Goal: Answer question/provide support

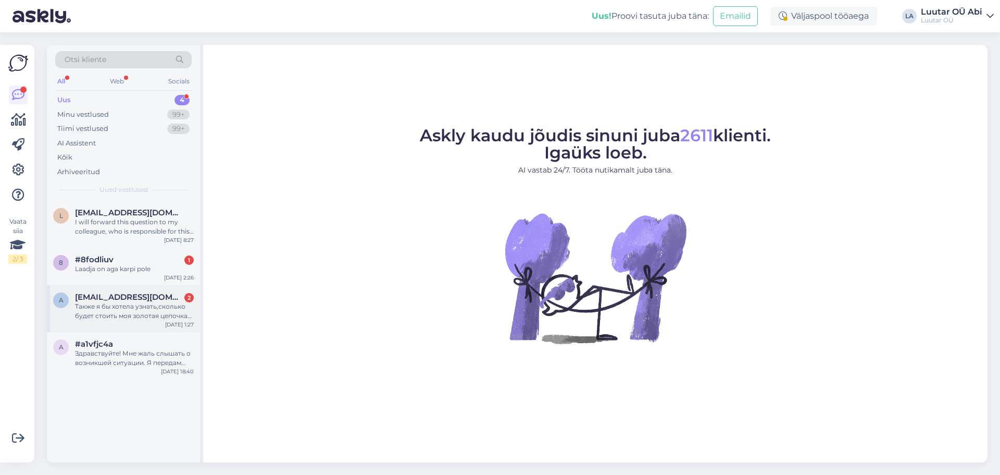
click at [146, 314] on div "Также я бы хотела узнать,сколько будет стоить моя золотая цепочка 585 пробы,вес…" at bounding box center [134, 311] width 119 height 19
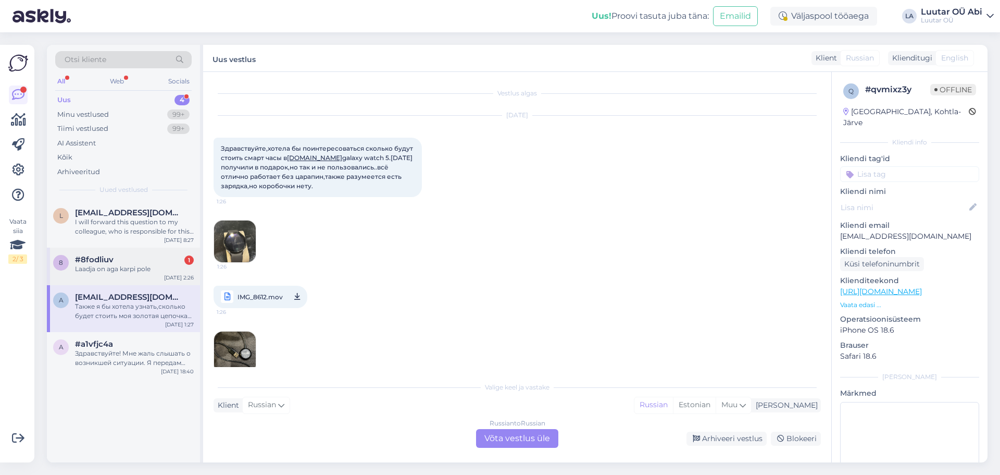
click at [108, 260] on span "#8fodliuv" at bounding box center [94, 259] width 39 height 9
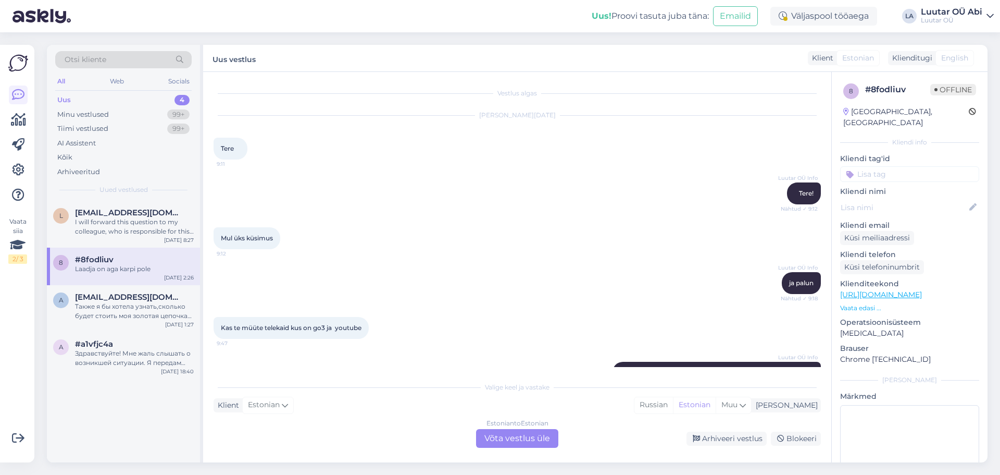
scroll to position [1026, 0]
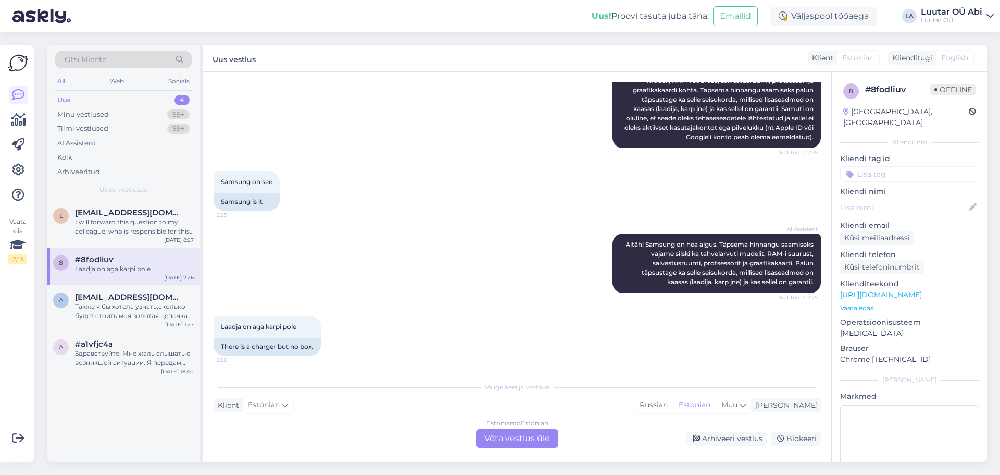
click at [102, 98] on div "Uus 4" at bounding box center [123, 100] width 137 height 15
click at [105, 210] on span "[EMAIL_ADDRESS][DOMAIN_NAME]" at bounding box center [129, 212] width 108 height 9
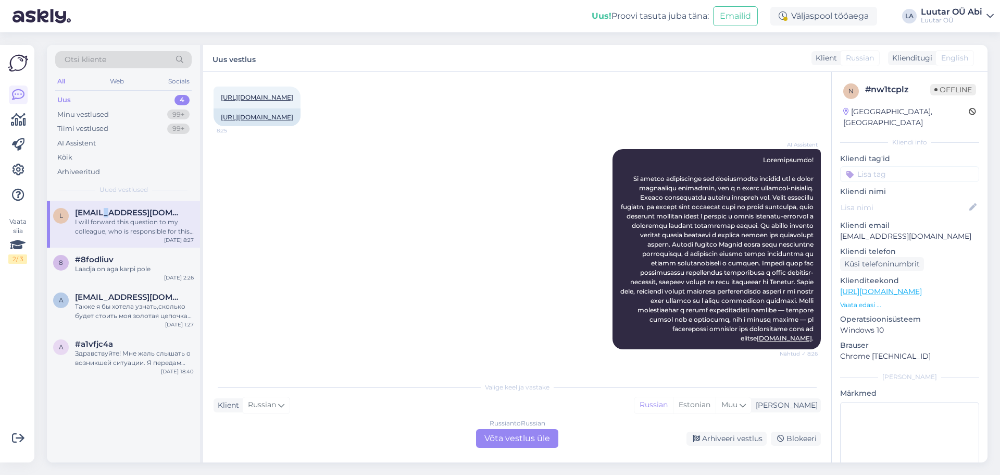
scroll to position [0, 0]
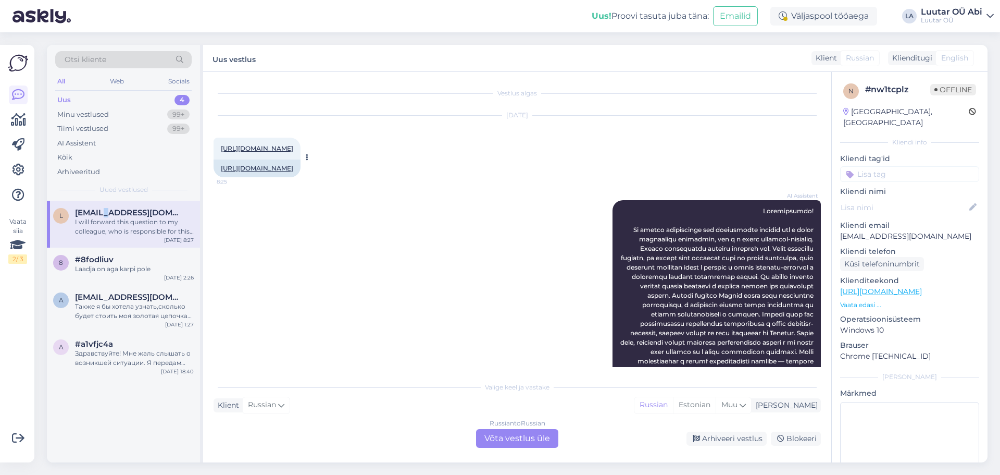
click at [293, 149] on link "[URL][DOMAIN_NAME]" at bounding box center [257, 148] width 72 height 8
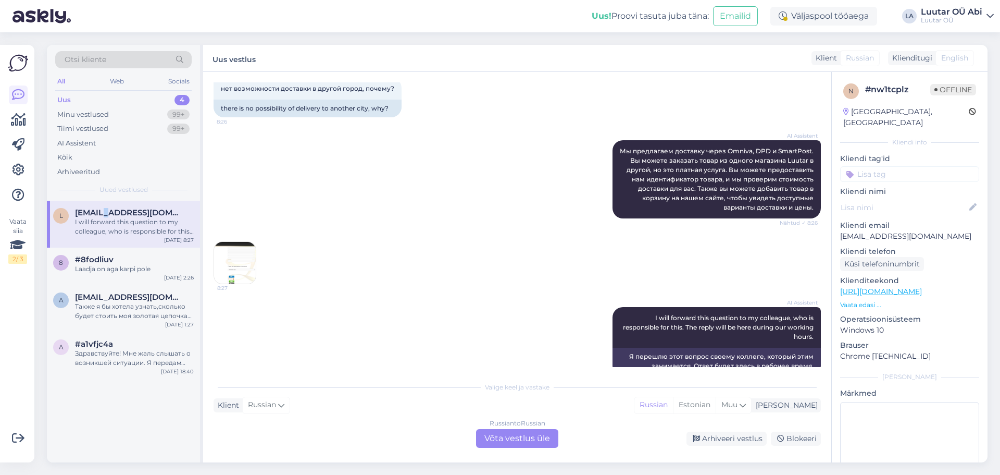
scroll to position [383, 0]
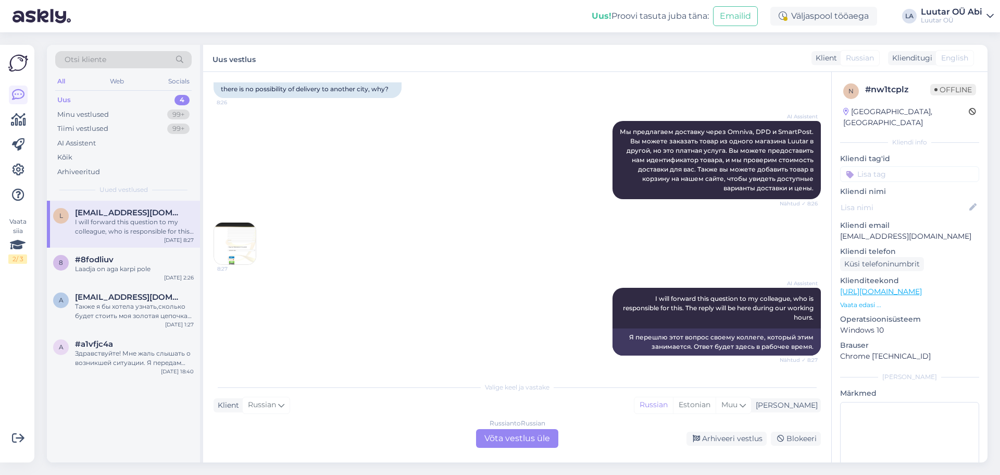
click at [492, 436] on div "Russian to Russian Võta vestlus üle" at bounding box center [517, 438] width 82 height 19
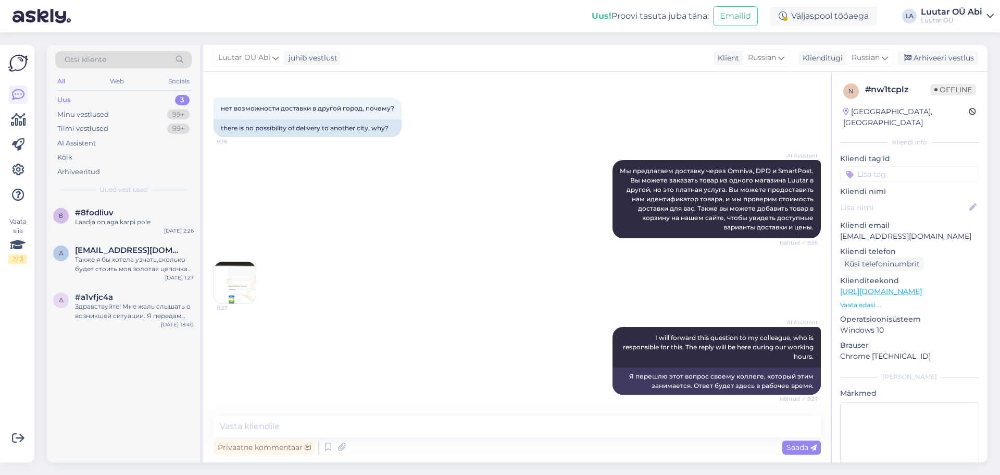
click at [460, 438] on div "Privaatne kommentaar Saada" at bounding box center [518, 447] width 608 height 20
click at [419, 434] on textarea at bounding box center [518, 426] width 608 height 22
type textarea "т"
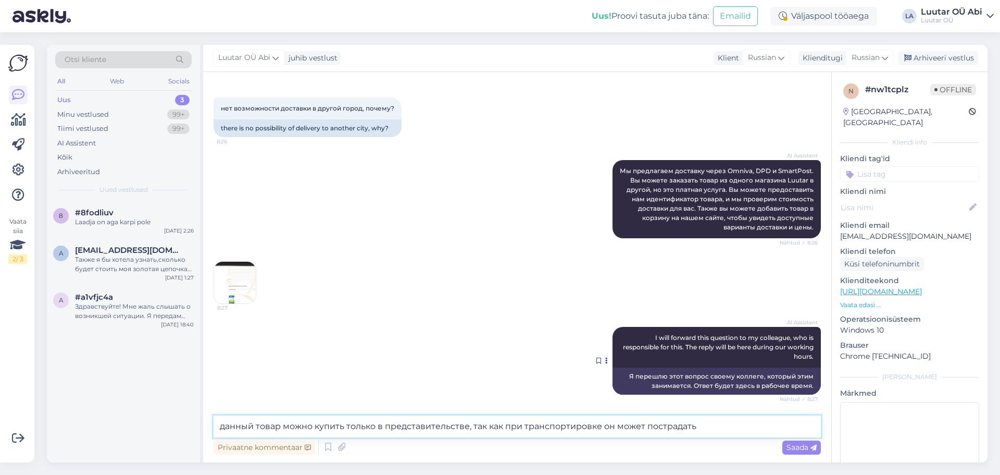
type textarea "данный товар можно купить только в представительстве, так как при транспортиров…"
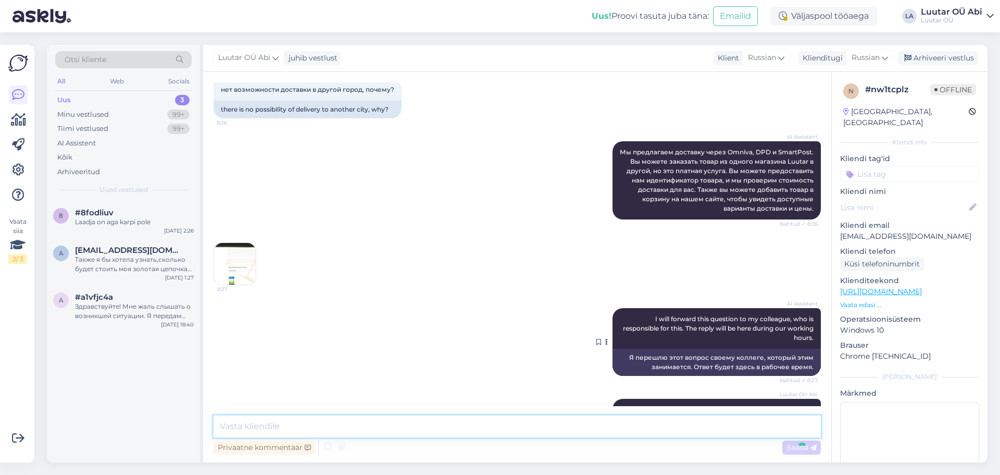
scroll to position [399, 0]
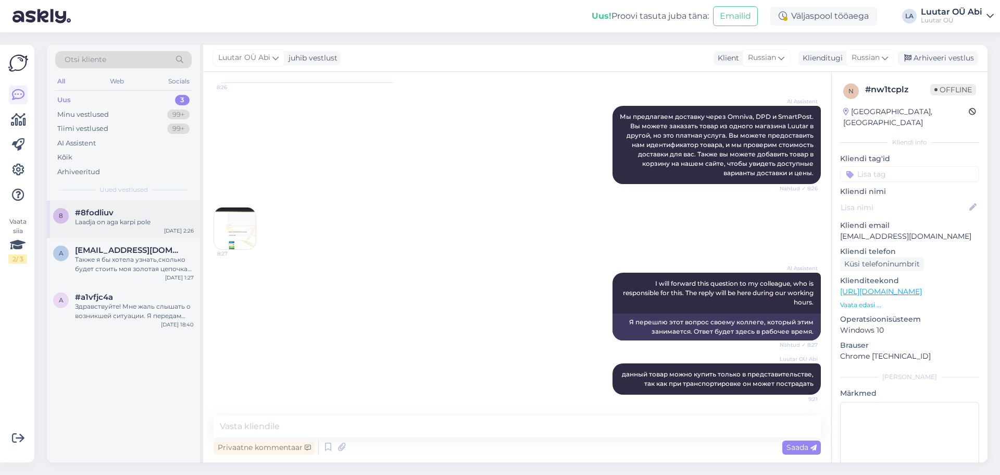
click at [137, 205] on div "8 #8fodliuv [PERSON_NAME] on aga karpi pole [DATE] 2:26" at bounding box center [123, 220] width 153 height 38
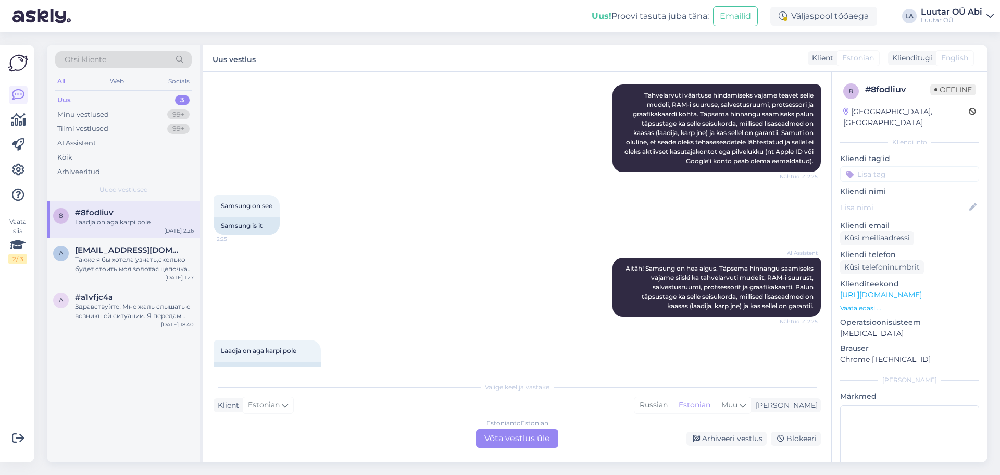
scroll to position [1026, 0]
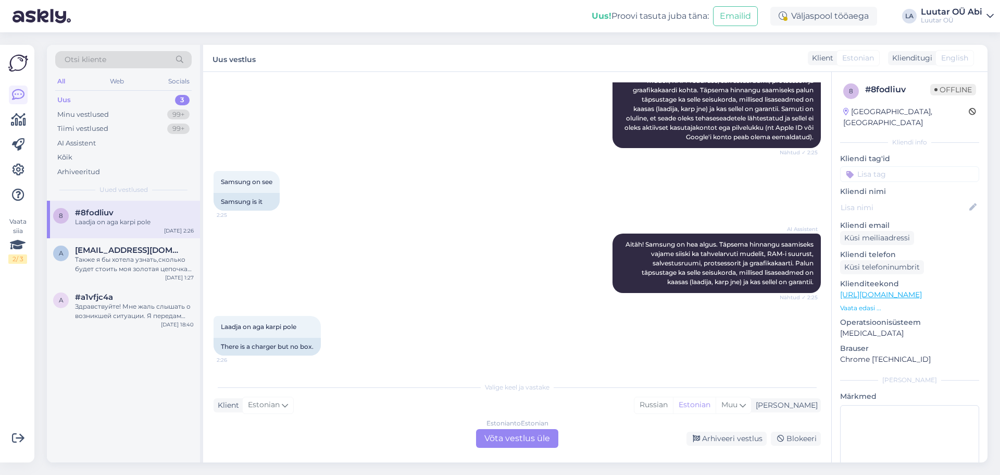
click at [534, 433] on div "Estonian to Estonian Võta vestlus üle" at bounding box center [517, 438] width 82 height 19
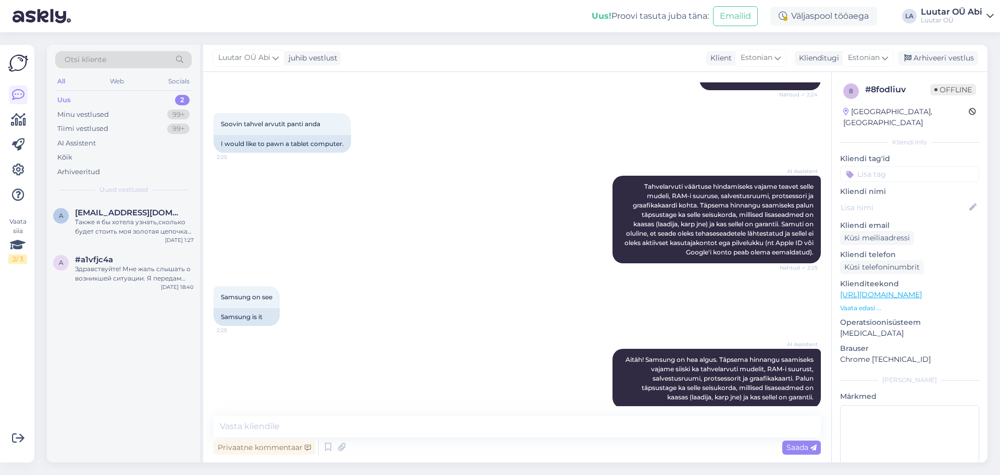
scroll to position [987, 0]
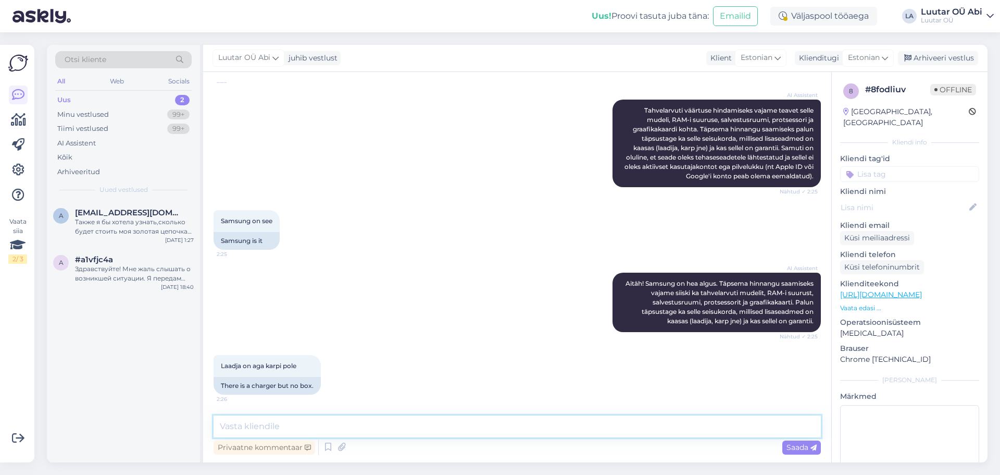
click at [456, 433] on textarea at bounding box center [518, 426] width 608 height 22
type textarea "hindamiseks kirjutage palun täpne [PERSON_NAME] ja palju GB"
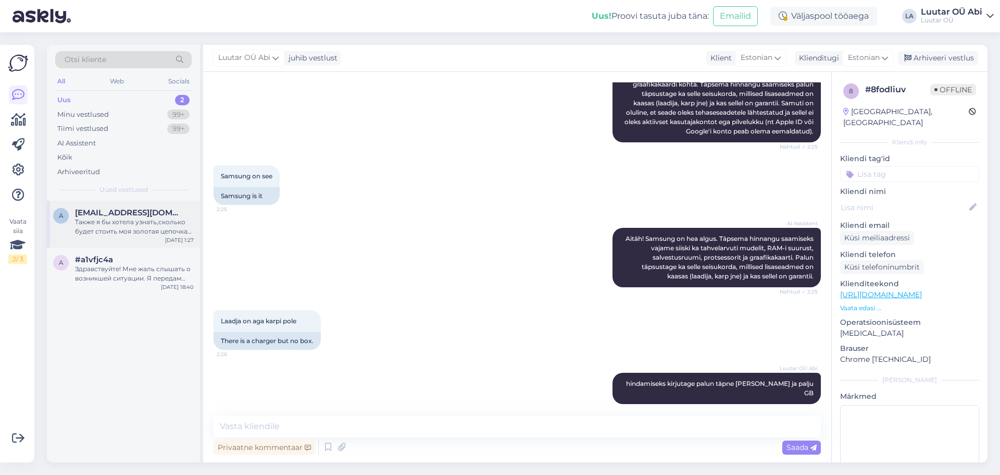
drag, startPoint x: 144, startPoint y: 232, endPoint x: 191, endPoint y: 232, distance: 46.9
click at [144, 232] on div "Также я бы хотела узнать,сколько будет стоить моя золотая цепочка 585 пробы,вес…" at bounding box center [134, 226] width 119 height 19
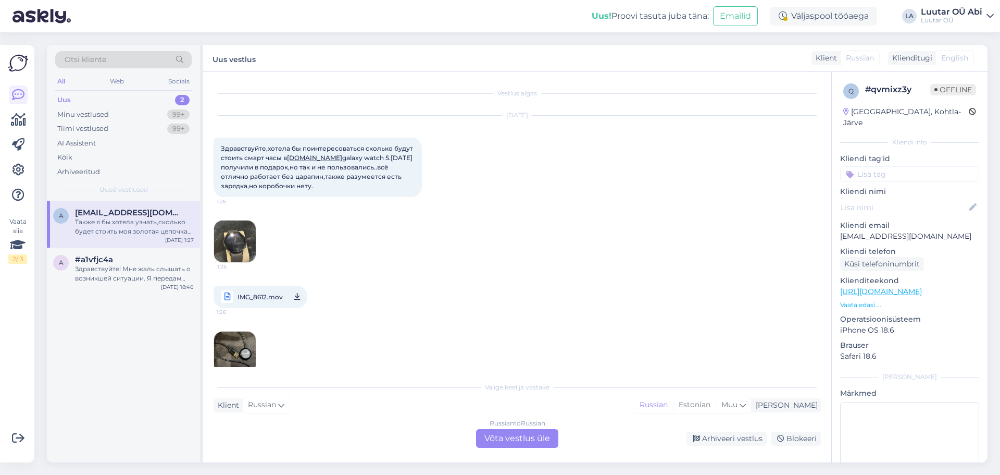
scroll to position [104, 0]
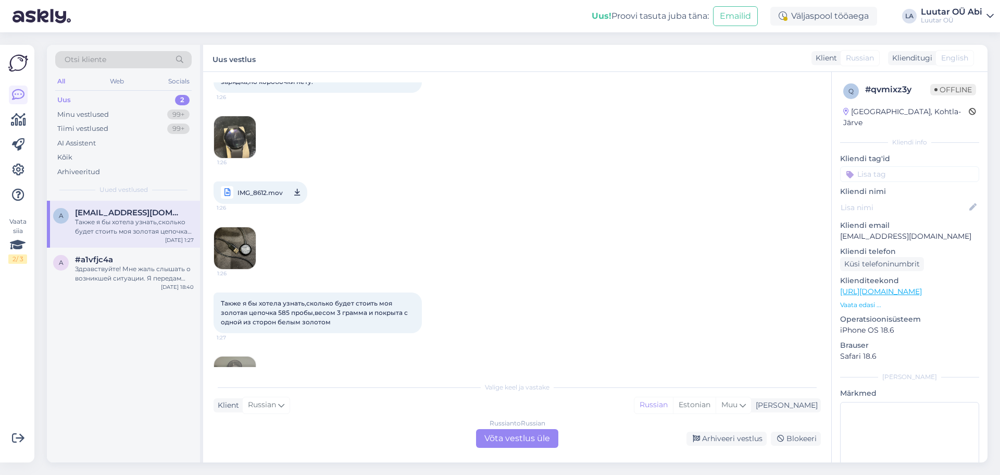
click at [244, 189] on span "IMG_8612.mov" at bounding box center [260, 192] width 45 height 13
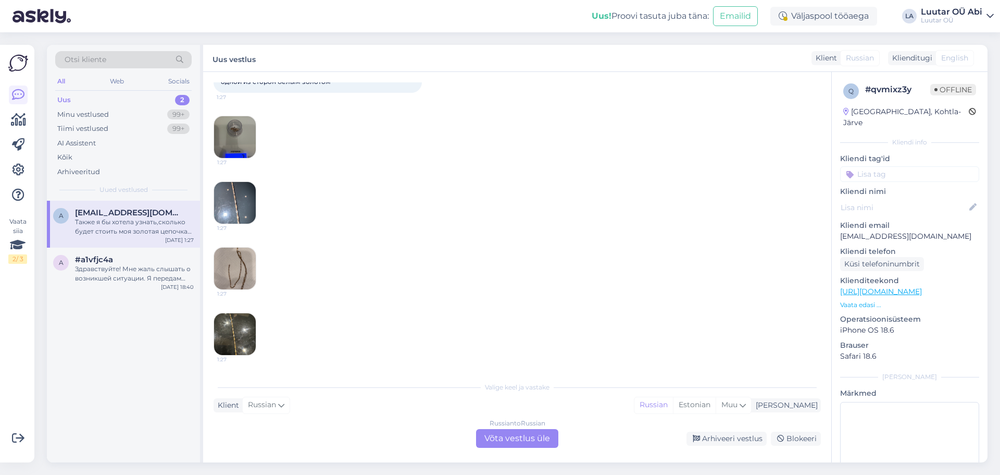
click at [530, 444] on div "Russian to Russian Võta vestlus üle" at bounding box center [517, 438] width 82 height 19
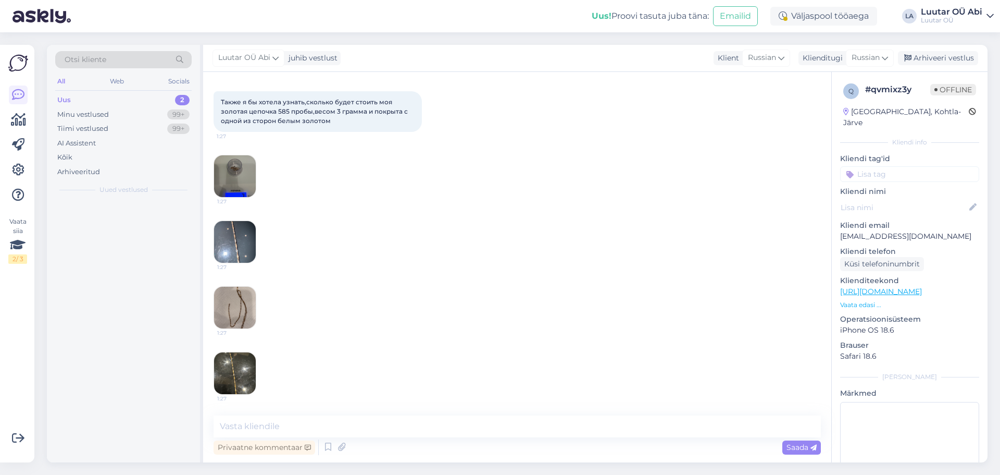
scroll to position [305, 0]
click at [498, 423] on textarea at bounding box center [518, 426] width 608 height 22
type textarea "Здравствуйте!"
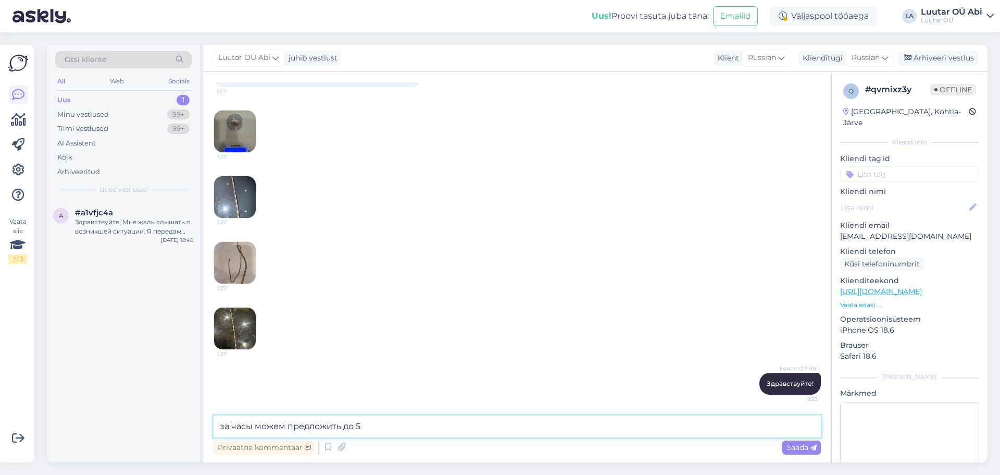
type textarea "за часы можем предложить до 50"
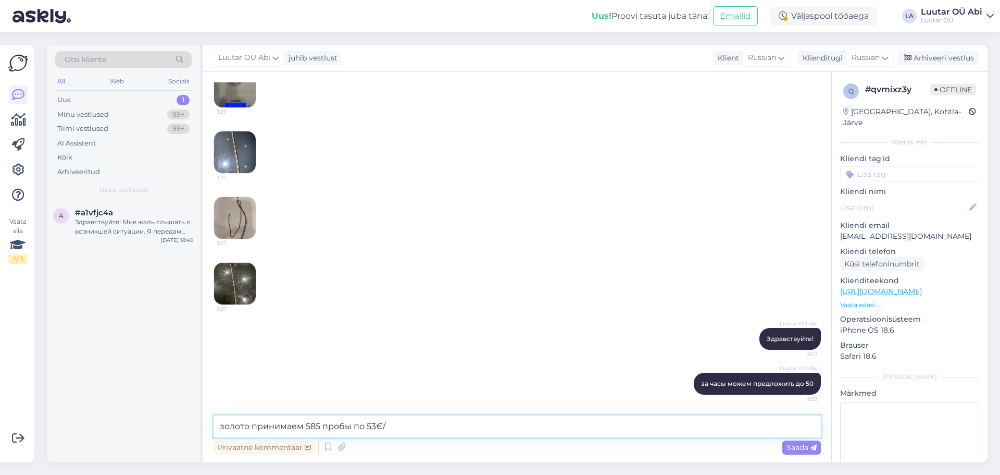
type textarea "золото принимаем 585 пробы по 53€/g"
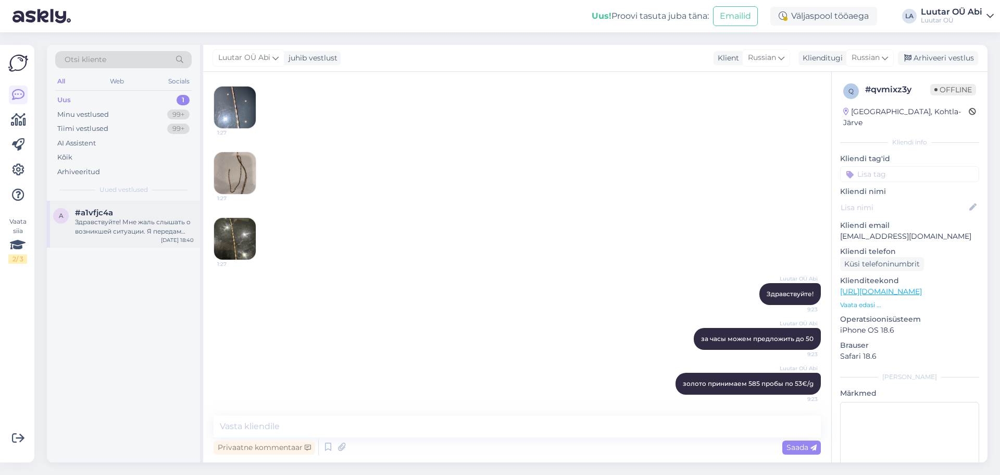
click at [125, 236] on div "Здравствуйте! Мне жаль слышать о возникшей ситуации. Я передам информацию о ваш…" at bounding box center [134, 226] width 119 height 19
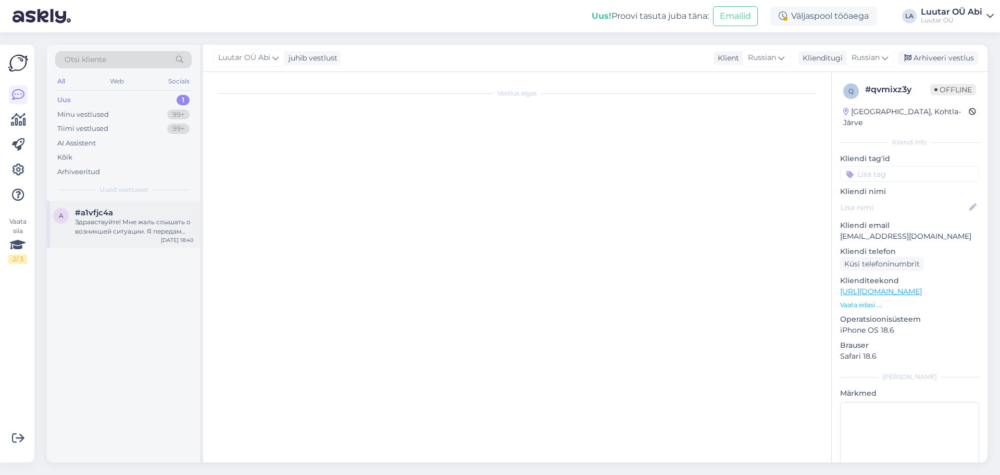
scroll to position [0, 0]
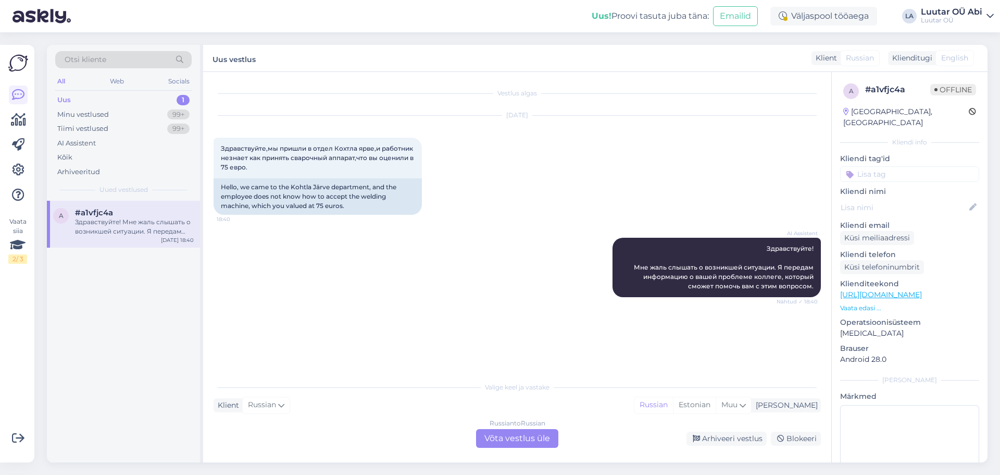
click at [543, 433] on div "Russian to Russian Võta vestlus üle" at bounding box center [517, 438] width 82 height 19
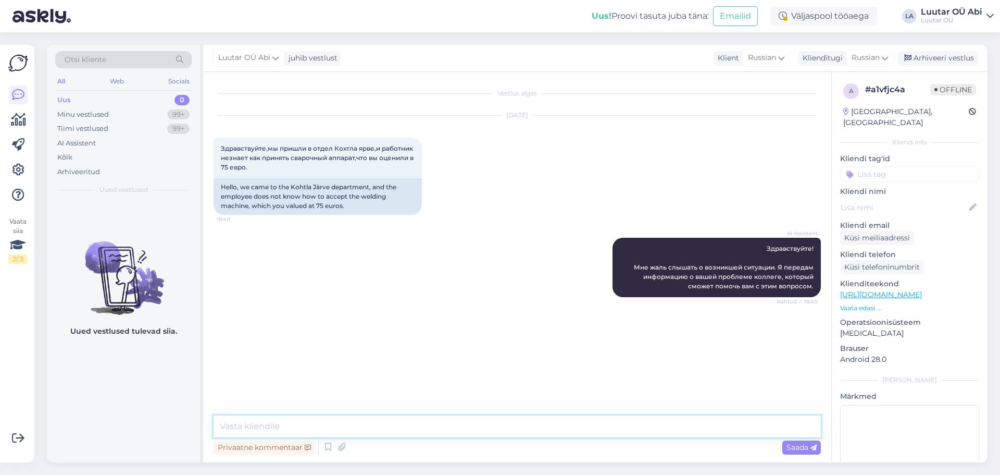
click at [425, 436] on textarea at bounding box center [518, 426] width 608 height 22
type textarea "так как данный товар очень специфический не все представительства могут его при…"
click at [623, 431] on textarea "так как данный товар очень специфический не все представительства могут его при…" at bounding box center [518, 426] width 608 height 22
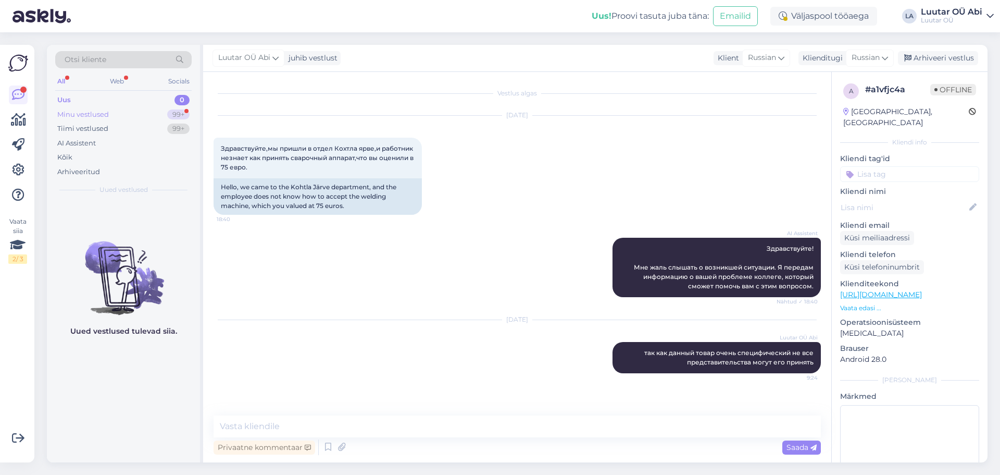
click at [118, 113] on div "Minu vestlused 99+" at bounding box center [123, 114] width 137 height 15
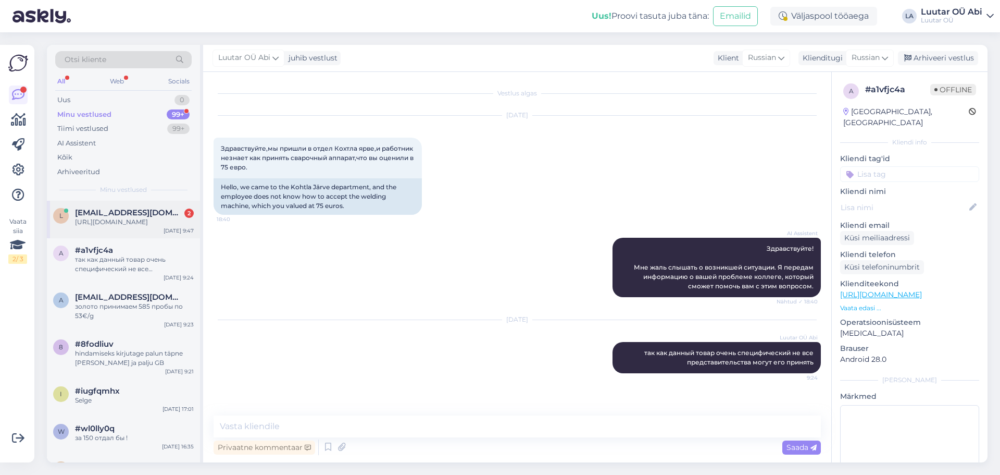
click at [132, 215] on span "[EMAIL_ADDRESS][DOMAIN_NAME]" at bounding box center [129, 212] width 108 height 9
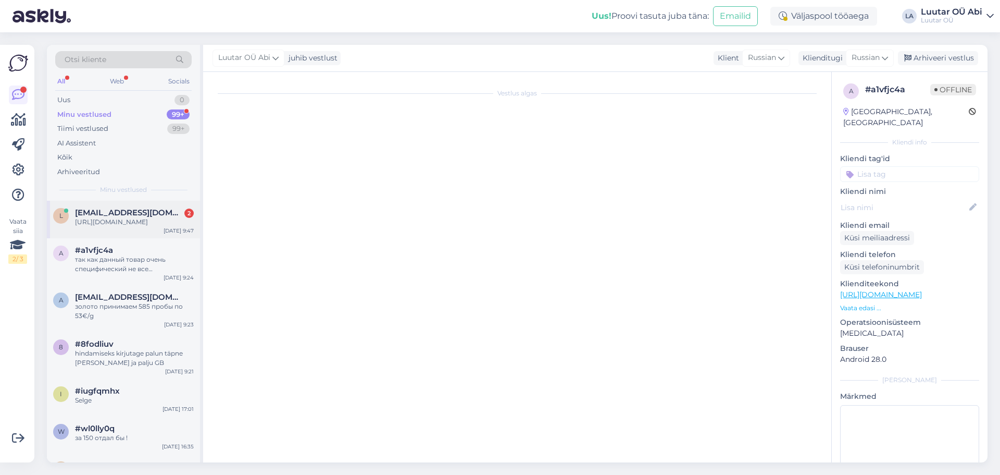
scroll to position [498, 0]
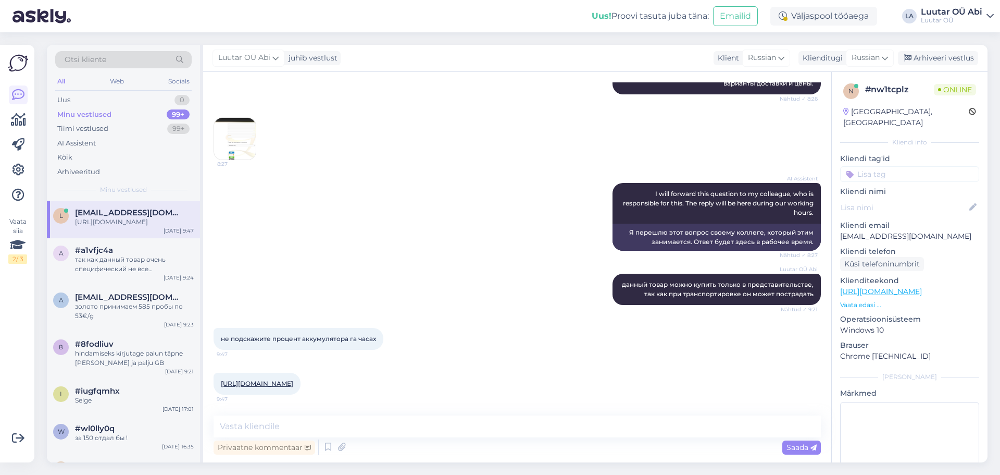
click at [293, 379] on link "[URL][DOMAIN_NAME]" at bounding box center [257, 383] width 72 height 8
click at [285, 432] on textarea at bounding box center [518, 426] width 608 height 22
type textarea "к сожалению не можем посмотреть"
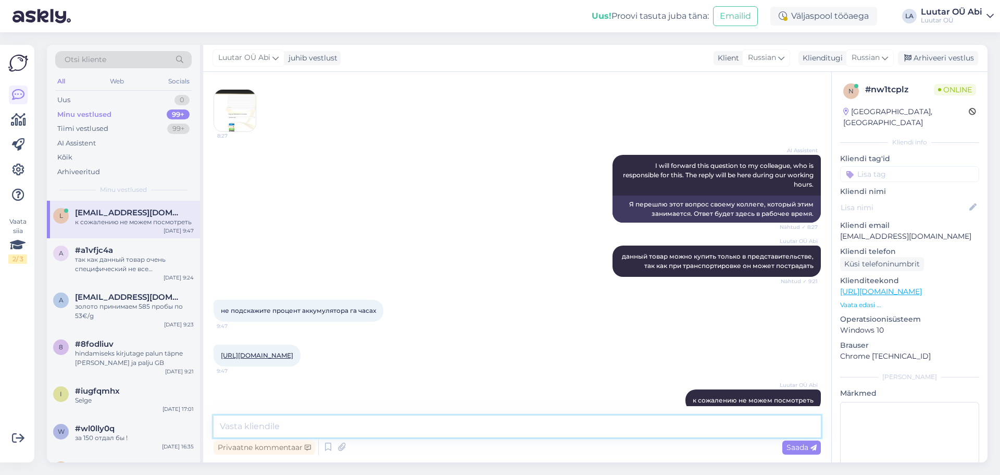
scroll to position [542, 0]
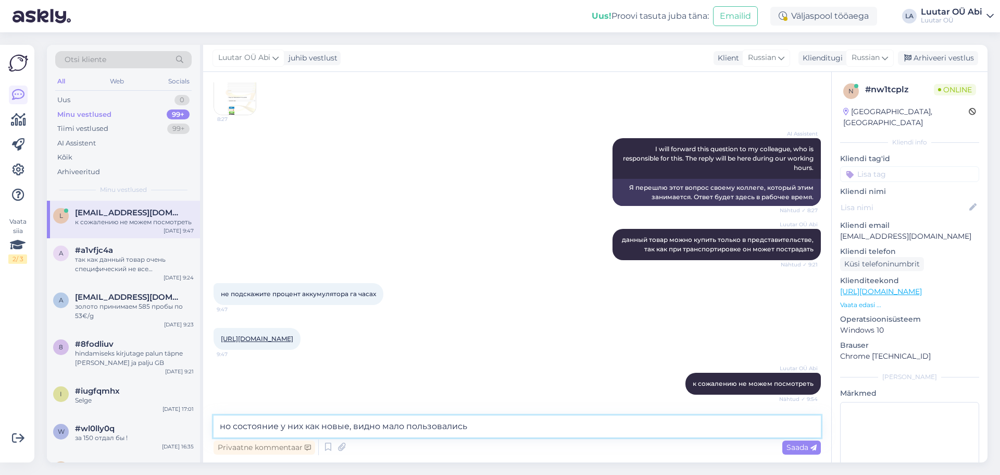
type textarea "но состояние у них как новые, видно мало пользовались"
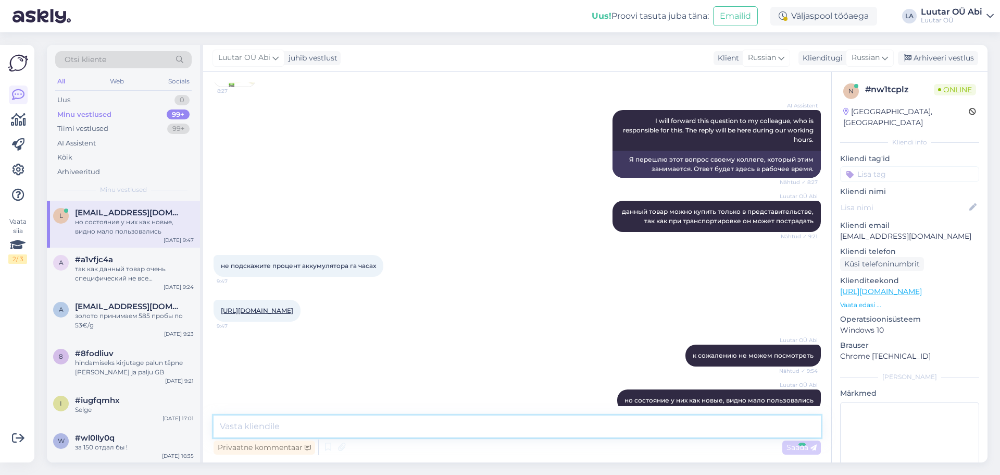
scroll to position [587, 0]
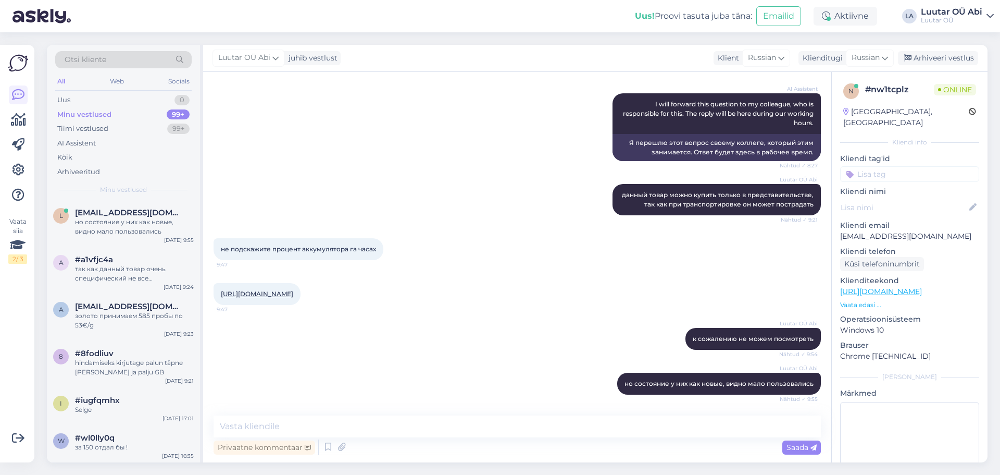
click at [476, 198] on div "Luutar [PERSON_NAME] данный товар можно купить только в представительстве, так …" at bounding box center [518, 199] width 608 height 54
click at [104, 100] on div "Uus 1" at bounding box center [123, 100] width 137 height 15
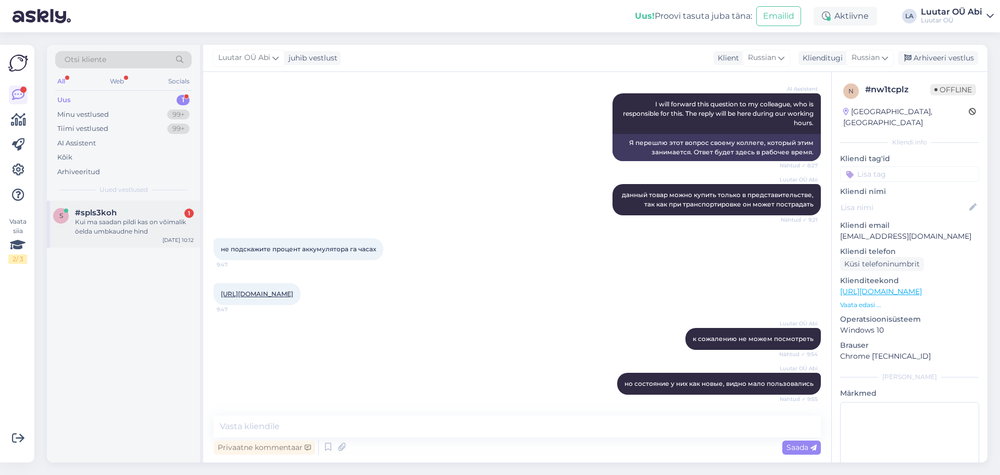
click at [143, 221] on div "Kui ma saadan pildi kas on võimalik öelda umbkaudne hind" at bounding box center [134, 226] width 119 height 19
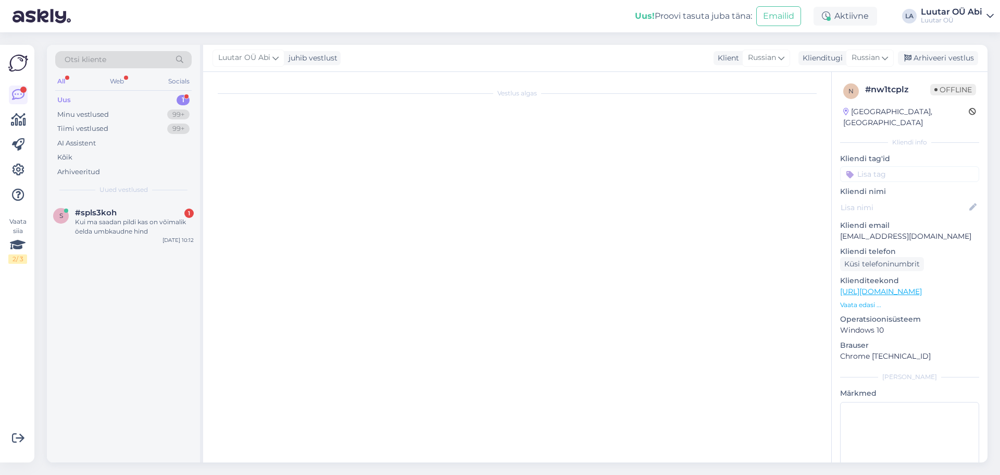
scroll to position [0, 0]
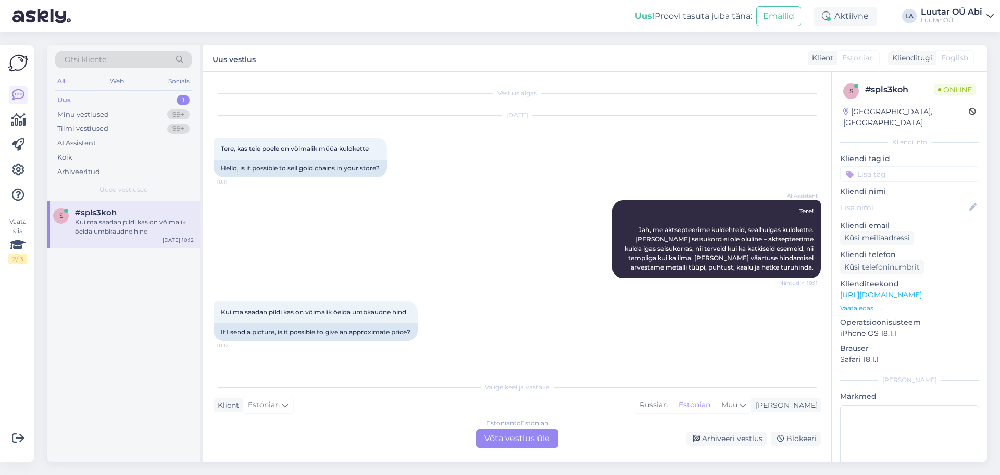
click at [454, 282] on div "AI Assistent Tere! Jah, me aktsepteerime kuldehteid, sealhulgas kuldkette. [PER…" at bounding box center [518, 239] width 608 height 101
click at [497, 437] on div "Estonian to Estonian Võta vestlus üle" at bounding box center [517, 438] width 82 height 19
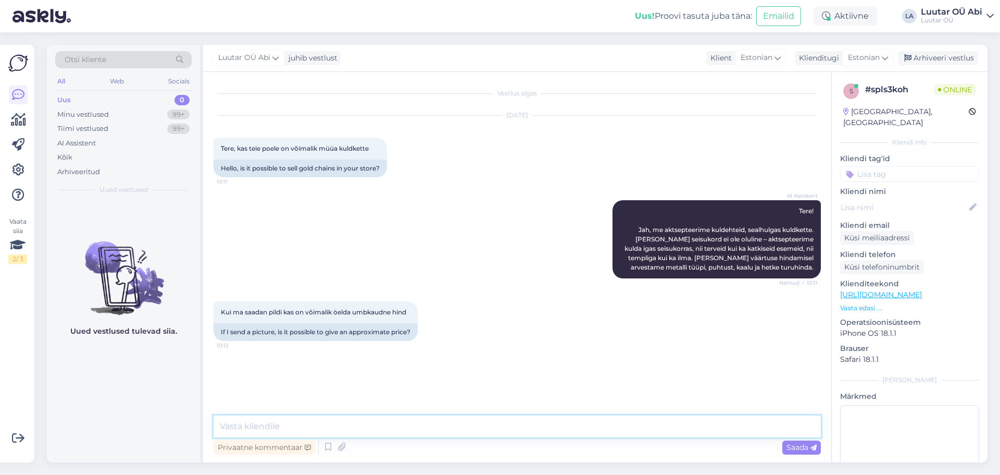
click at [452, 430] on textarea at bounding box center [518, 426] width 608 height 22
type textarea "v"
type textarea "ostame ainult kulda ja hõbedat"
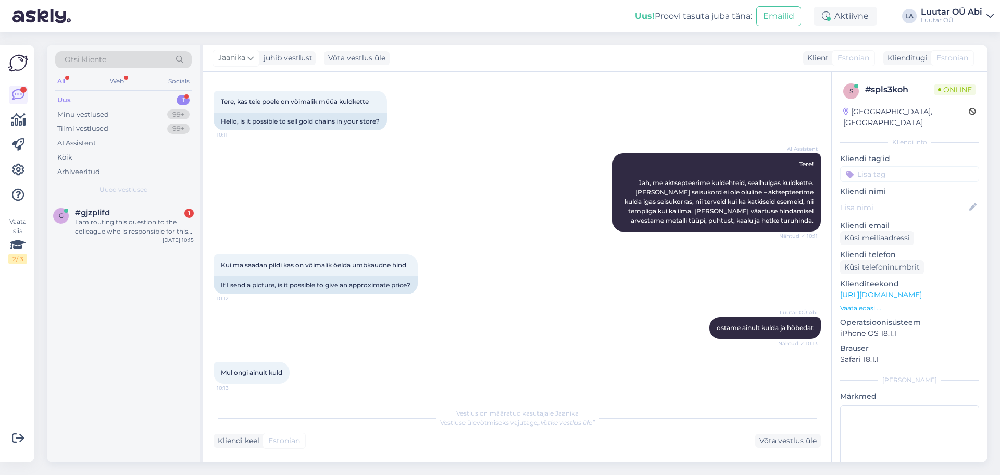
scroll to position [139, 0]
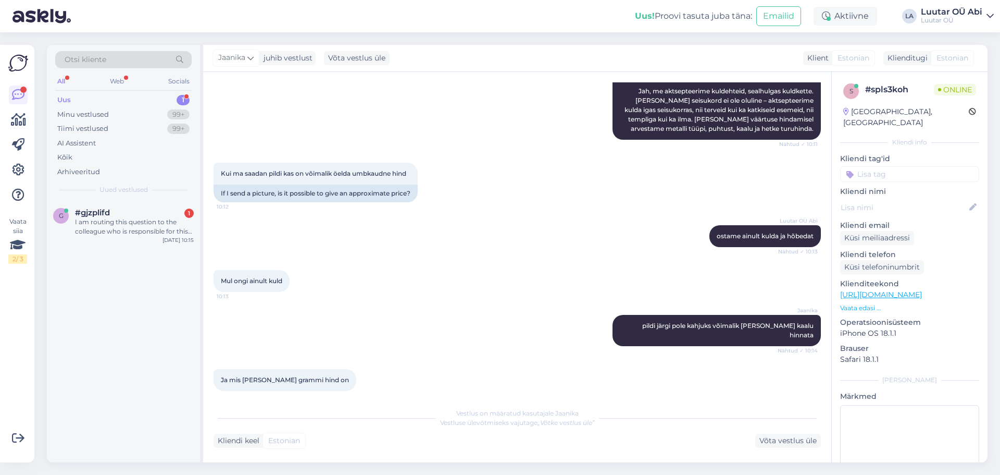
click at [386, 251] on div "Luutar OÜ Abi ostame ainult kulda ja hõbedat Nähtud ✓ 10:13" at bounding box center [518, 236] width 608 height 45
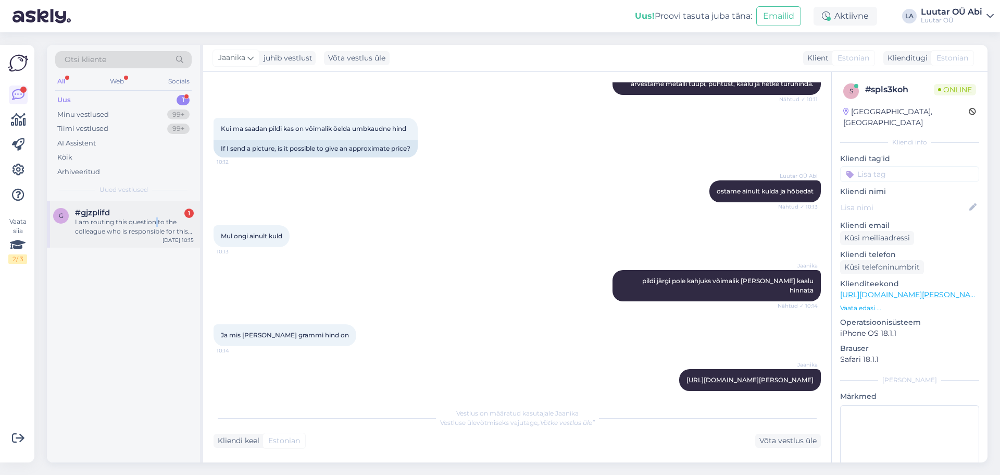
click at [157, 220] on div "I am routing this question to the colleague who is responsible for this topic. …" at bounding box center [134, 226] width 119 height 19
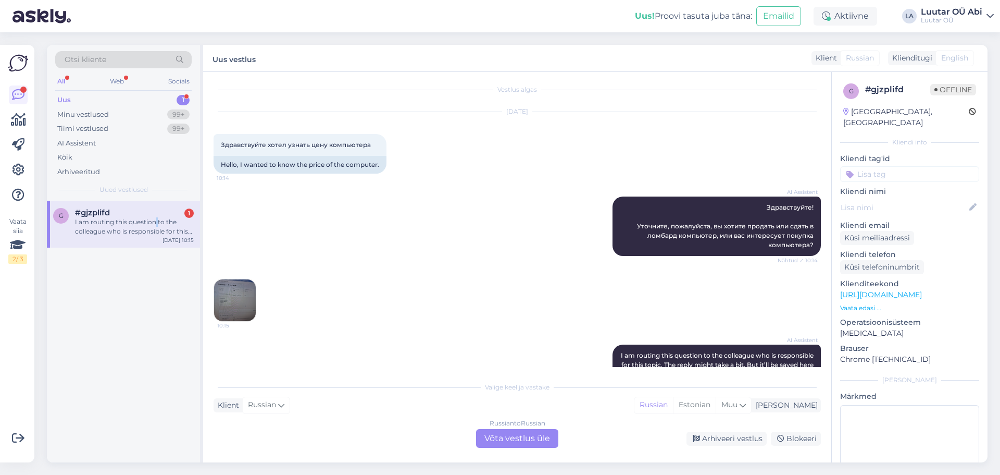
scroll to position [0, 0]
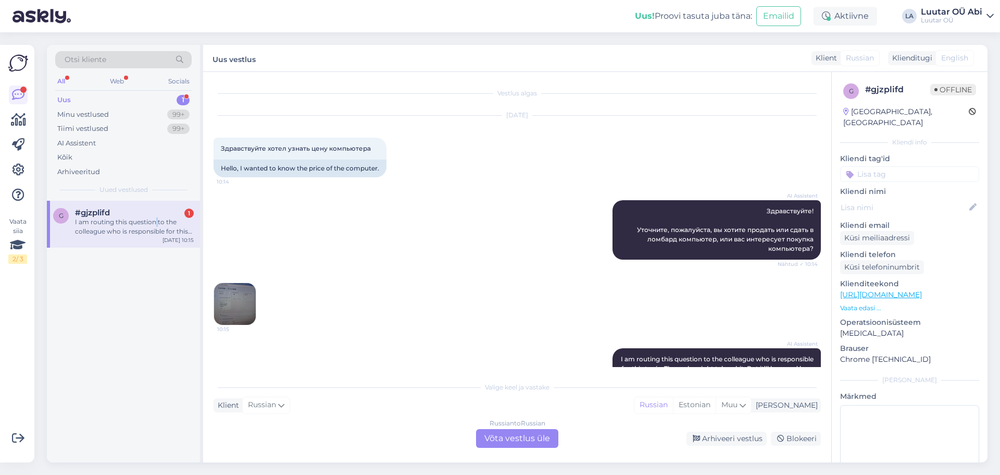
click at [244, 294] on img at bounding box center [235, 304] width 42 height 42
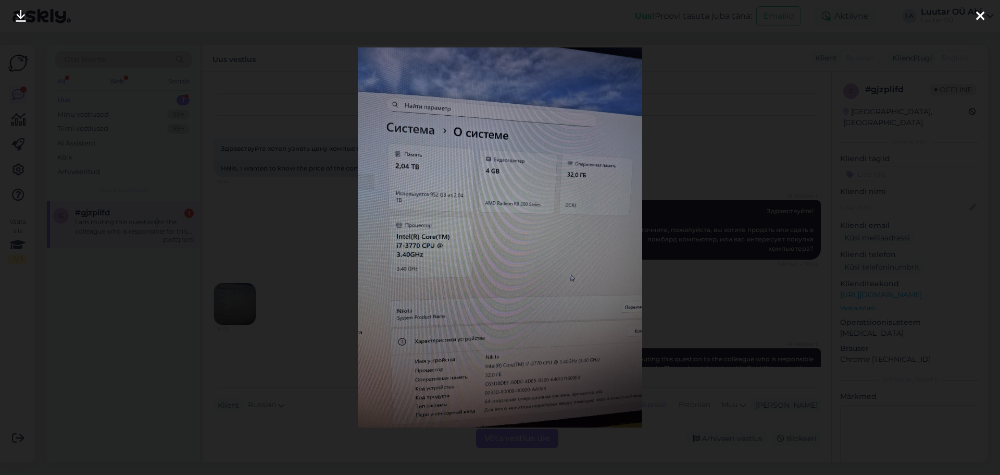
click at [21, 16] on icon at bounding box center [21, 17] width 10 height 14
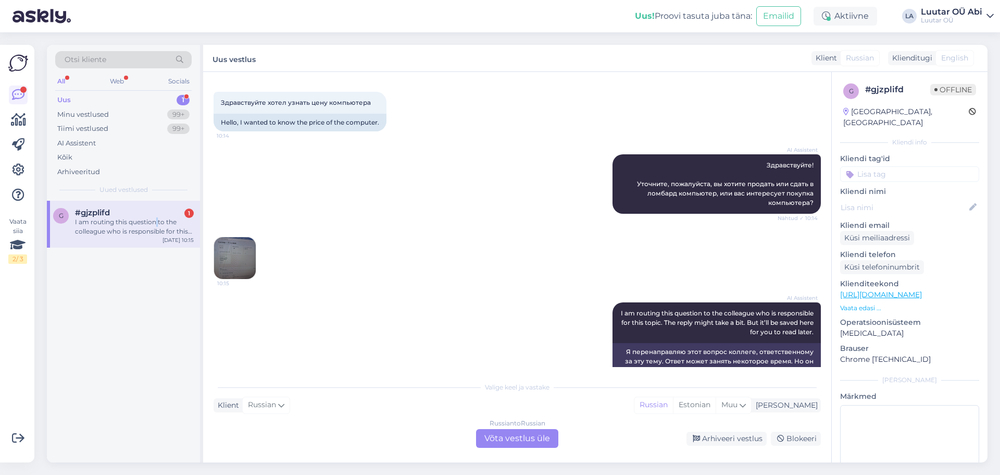
scroll to position [79, 0]
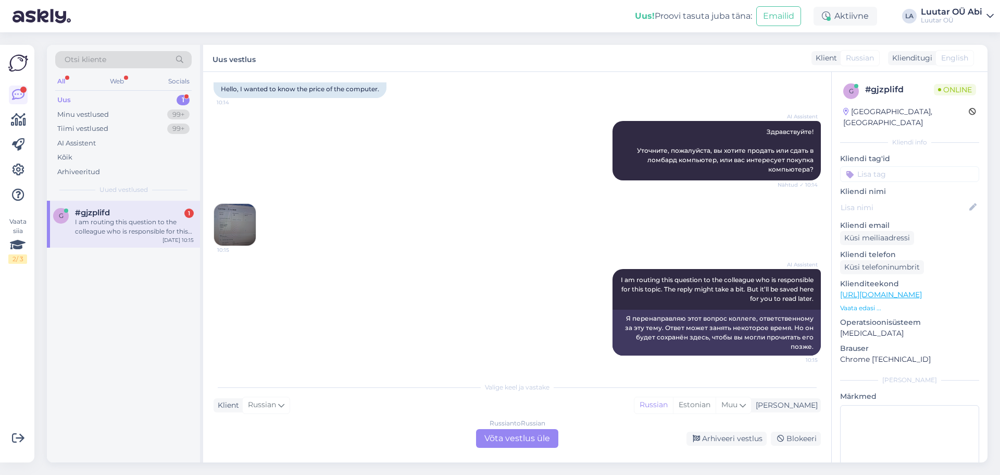
click at [483, 193] on div "10:15" at bounding box center [518, 225] width 608 height 66
click at [518, 446] on div "Russian to Russian Võta vestlus üle" at bounding box center [517, 438] width 82 height 19
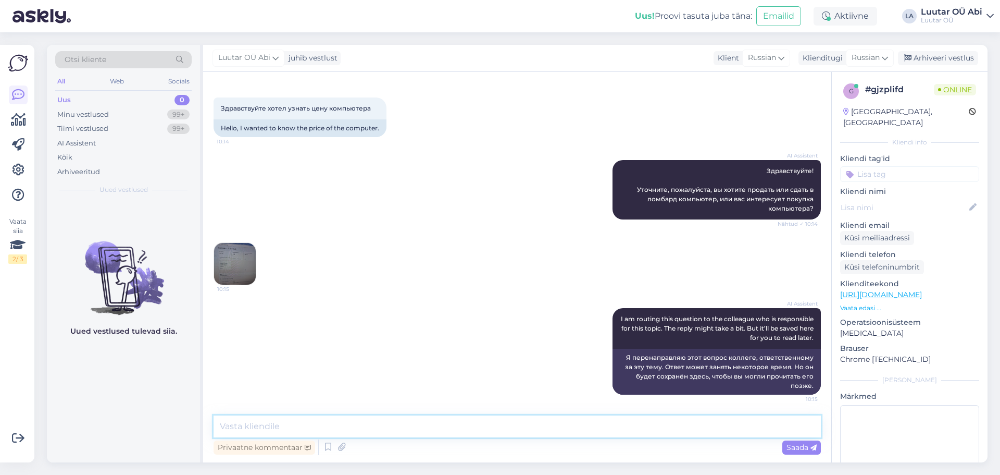
click at [470, 436] on textarea at bounding box center [518, 426] width 608 height 22
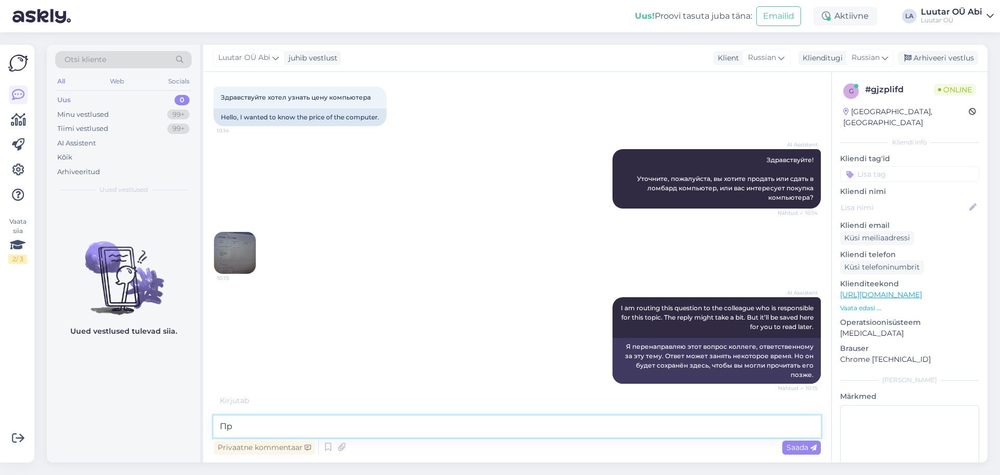
type textarea "П"
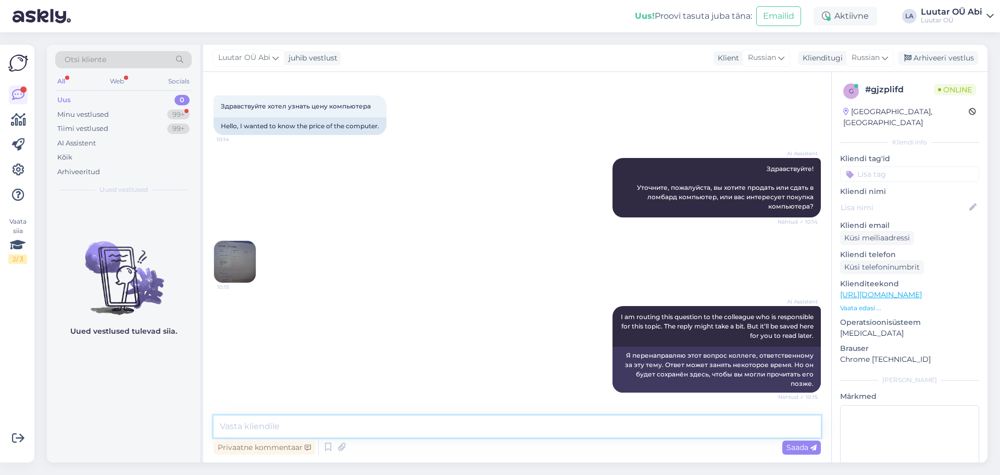
scroll to position [85, 0]
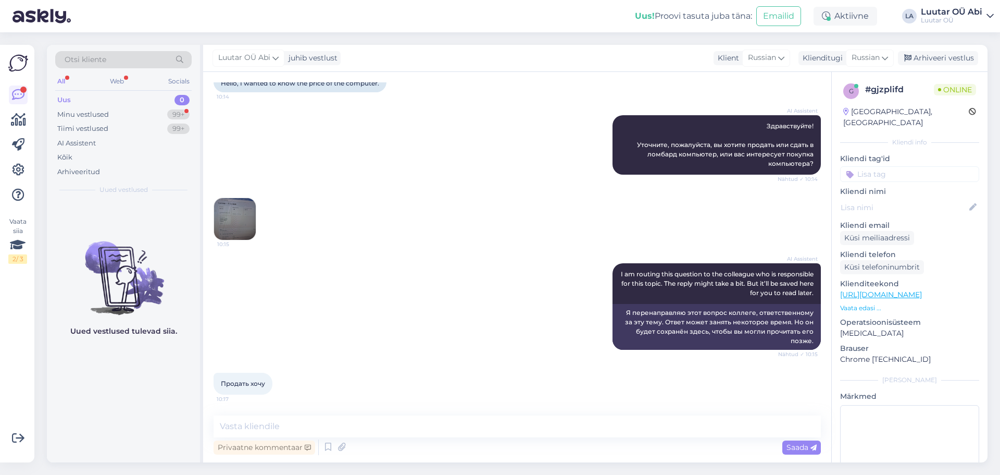
click at [412, 231] on div "10:15" at bounding box center [518, 219] width 608 height 66
click at [374, 425] on textarea at bounding box center [518, 426] width 608 height 22
type textarea "ф"
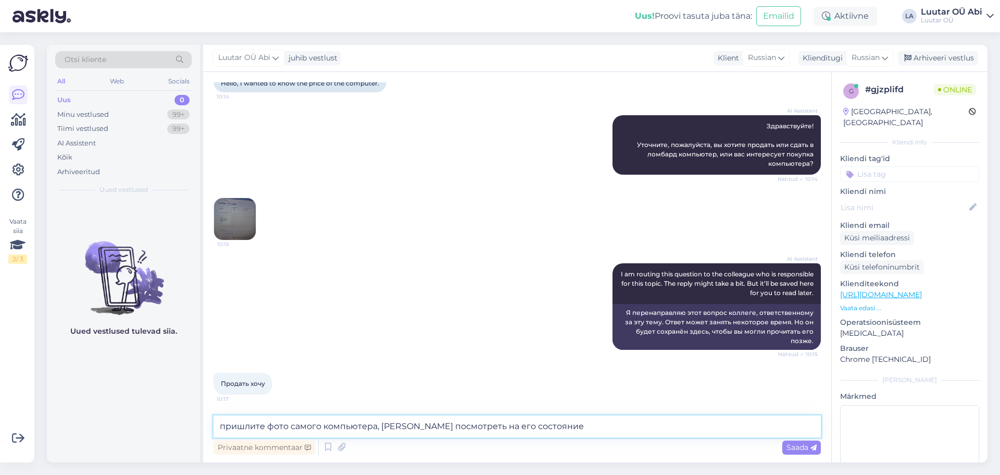
type textarea "пришлите фото самого компьютера, [PERSON_NAME] посмотреть на его состояние"
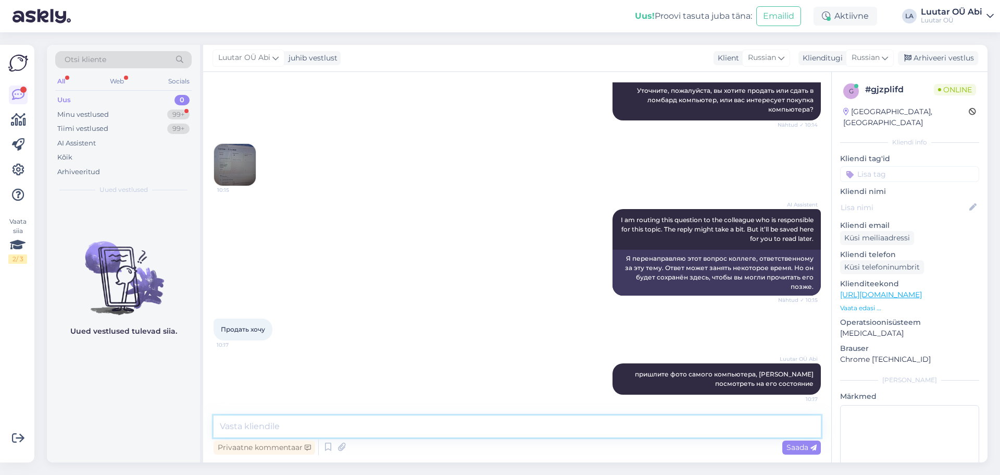
scroll to position [205, 0]
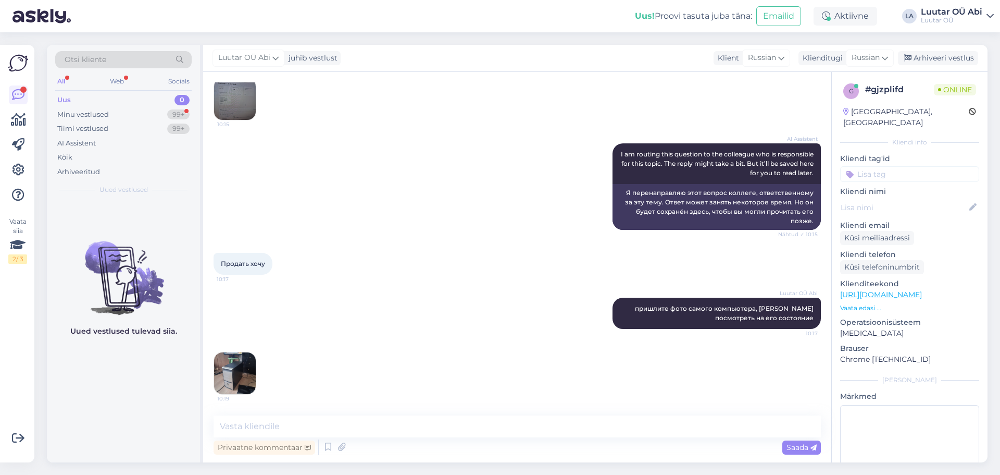
click at [374, 313] on div "Luutar [PERSON_NAME] пришлите фото самого компьютера, хотим посмотреть на его с…" at bounding box center [518, 313] width 608 height 54
click at [240, 380] on img at bounding box center [235, 373] width 42 height 42
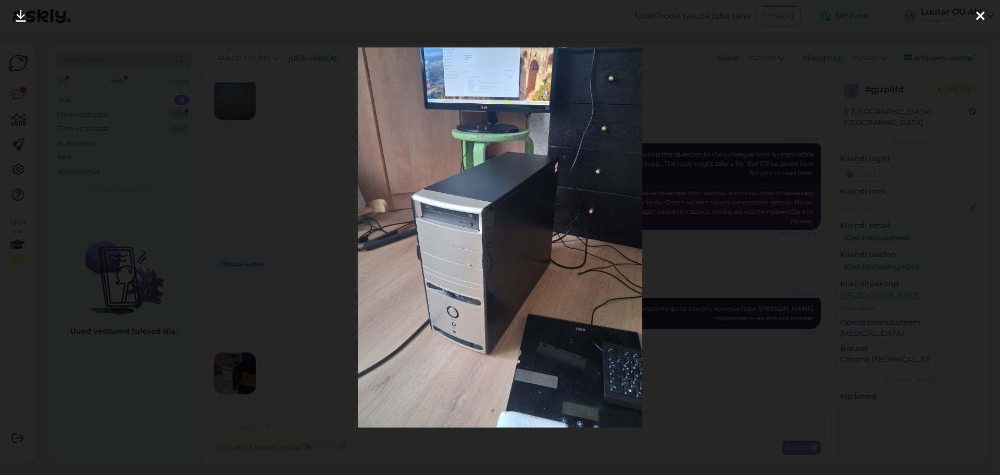
scroll to position [250, 0]
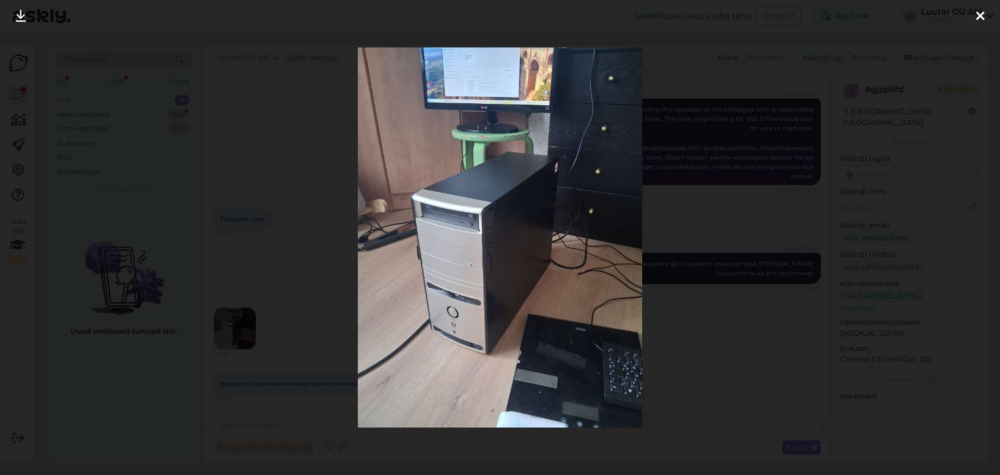
click at [299, 167] on div at bounding box center [500, 237] width 1000 height 475
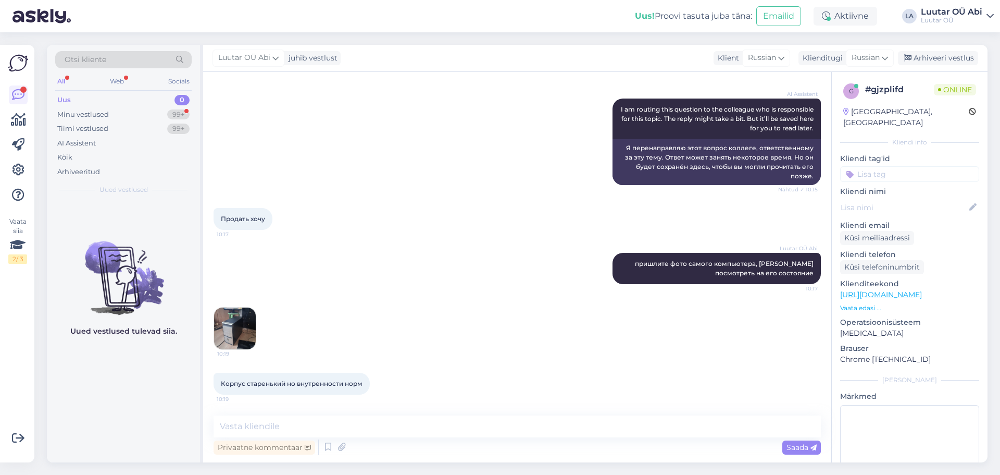
click at [338, 438] on div "Privaatne kommentaar Saada" at bounding box center [518, 447] width 608 height 20
click at [335, 429] on textarea at bounding box center [518, 426] width 608 height 22
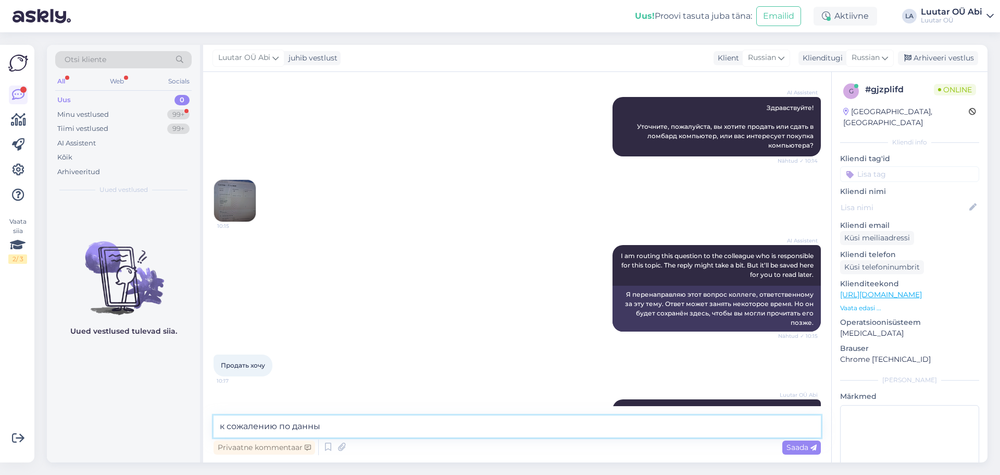
scroll to position [79, 0]
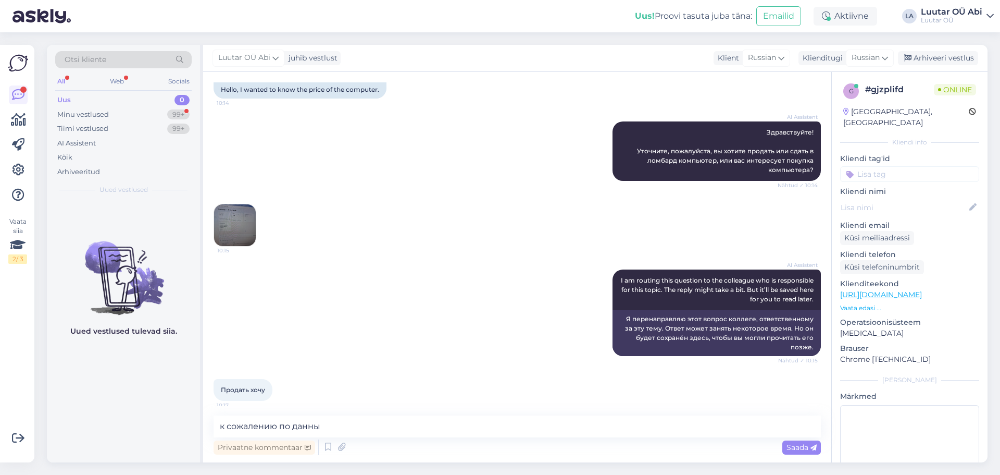
click at [250, 216] on img at bounding box center [235, 225] width 42 height 42
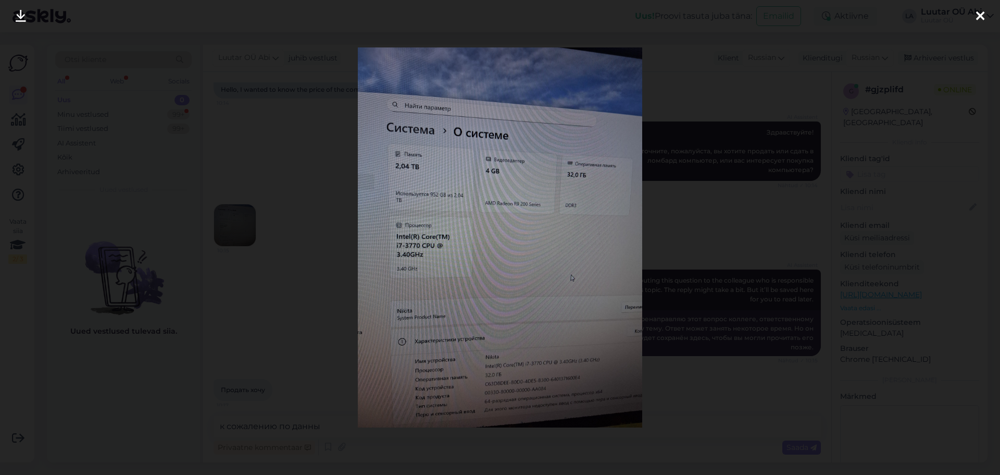
click at [551, 364] on img at bounding box center [500, 237] width 285 height 380
click at [534, 267] on img at bounding box center [500, 237] width 285 height 380
click at [675, 228] on div at bounding box center [500, 237] width 1000 height 475
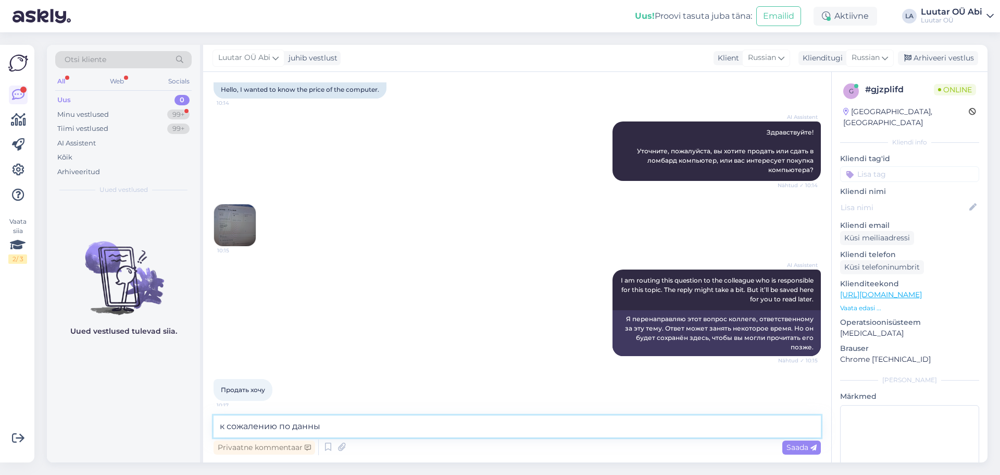
click at [340, 429] on textarea "к сожалению по данны" at bounding box center [518, 426] width 608 height 22
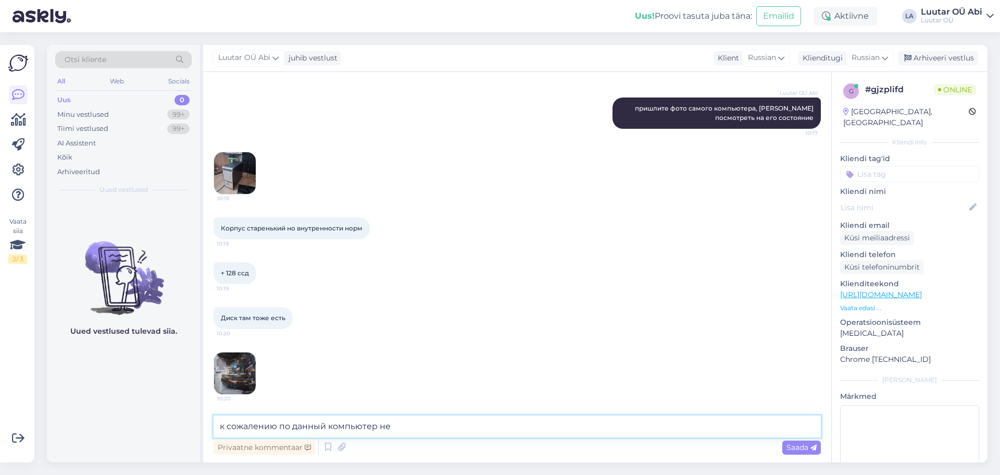
click at [402, 429] on textarea "к сожалению по данный компьютер не" at bounding box center [518, 426] width 608 height 22
type textarea "к сожалению по данный компьютер не принимают уже"
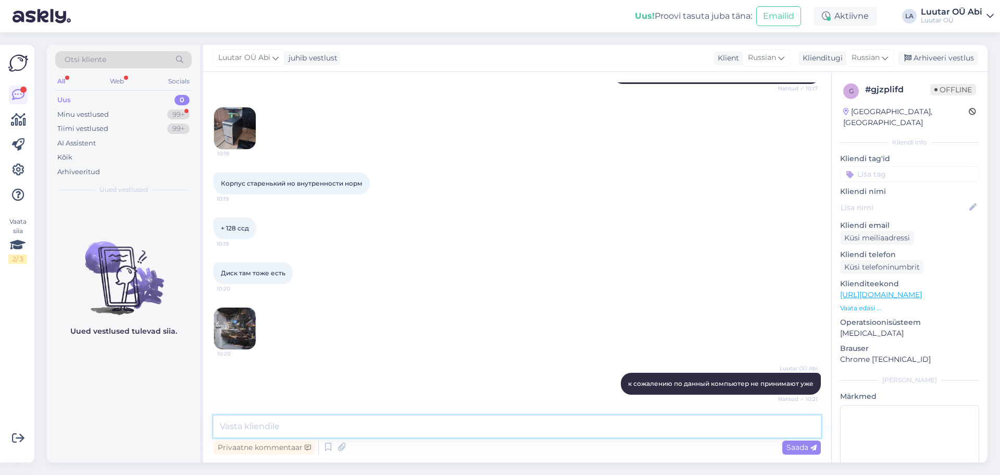
scroll to position [494, 0]
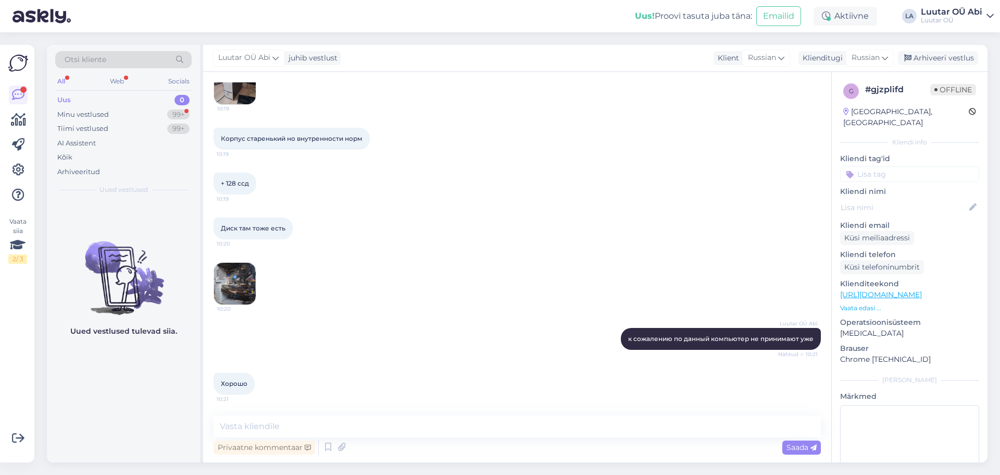
click at [449, 241] on div "Диск там тоже есть 10:20" at bounding box center [518, 228] width 608 height 45
click at [160, 114] on div "Minu vestlused 99+" at bounding box center [123, 114] width 137 height 15
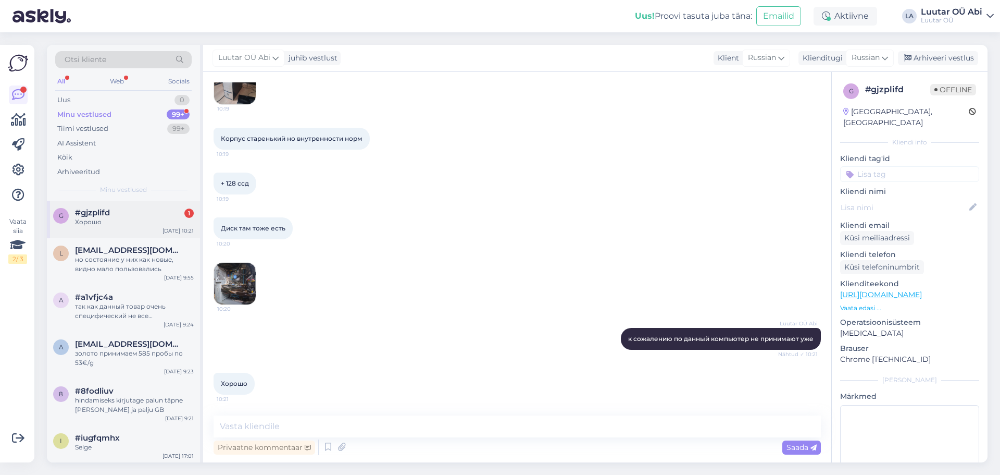
click at [144, 203] on div "g #gjzplifd 1 Хорошо [DATE] 10:21" at bounding box center [123, 220] width 153 height 38
click at [234, 275] on img at bounding box center [235, 284] width 42 height 42
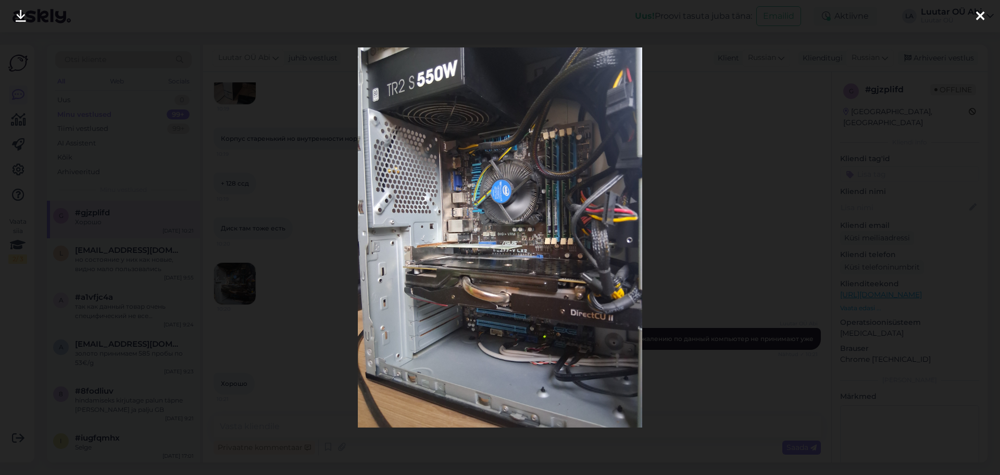
click at [301, 167] on div at bounding box center [500, 237] width 1000 height 475
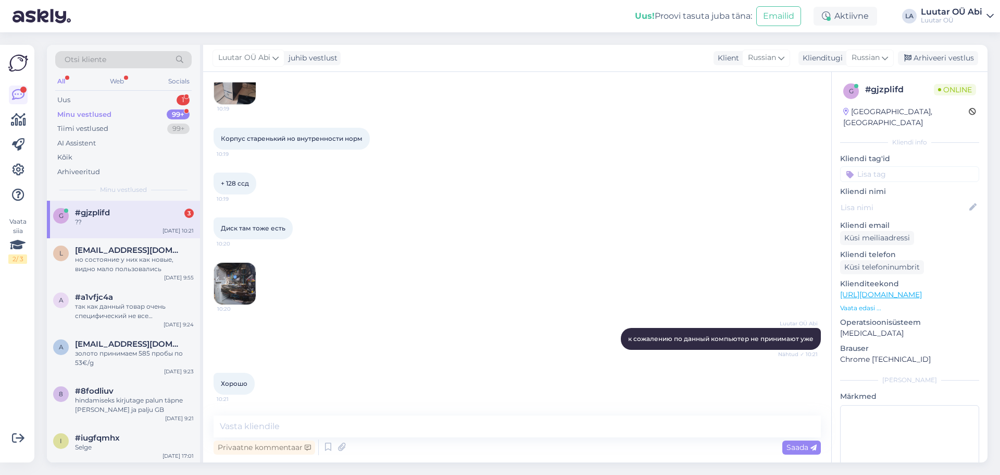
scroll to position [650, 0]
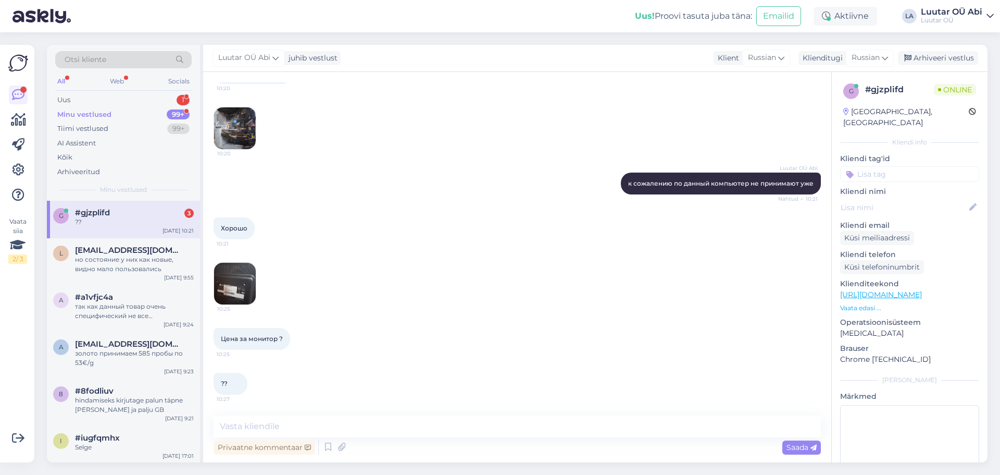
click at [414, 233] on div "Хорошо 10:21" at bounding box center [518, 228] width 608 height 45
click at [240, 288] on img at bounding box center [235, 284] width 42 height 42
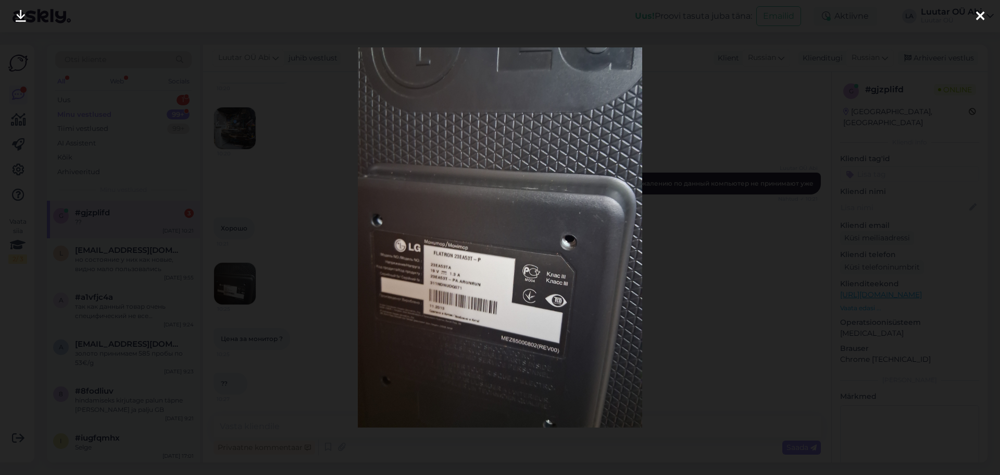
click at [12, 13] on link at bounding box center [20, 16] width 23 height 33
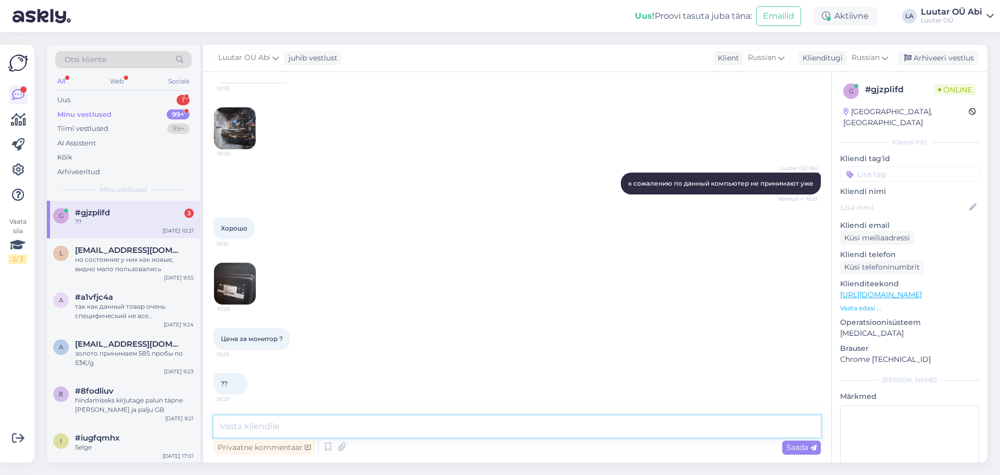
click at [318, 424] on textarea at bounding box center [518, 426] width 608 height 22
click at [222, 423] on textarea "HDMI" at bounding box center [518, 426] width 608 height 22
click at [305, 420] on textarea "там есть HDMI" at bounding box center [518, 426] width 608 height 22
type textarea "там есть HDMI вход ?"
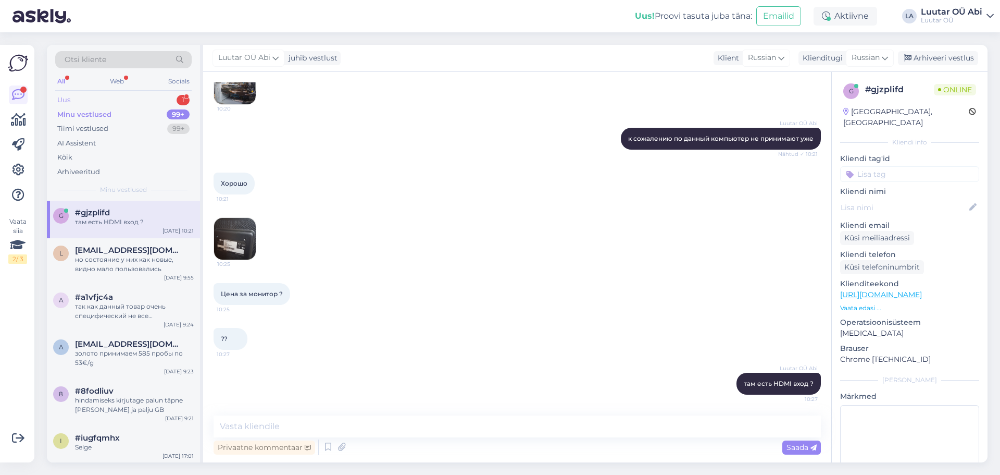
click at [145, 97] on div "Uus 1" at bounding box center [123, 100] width 137 height 15
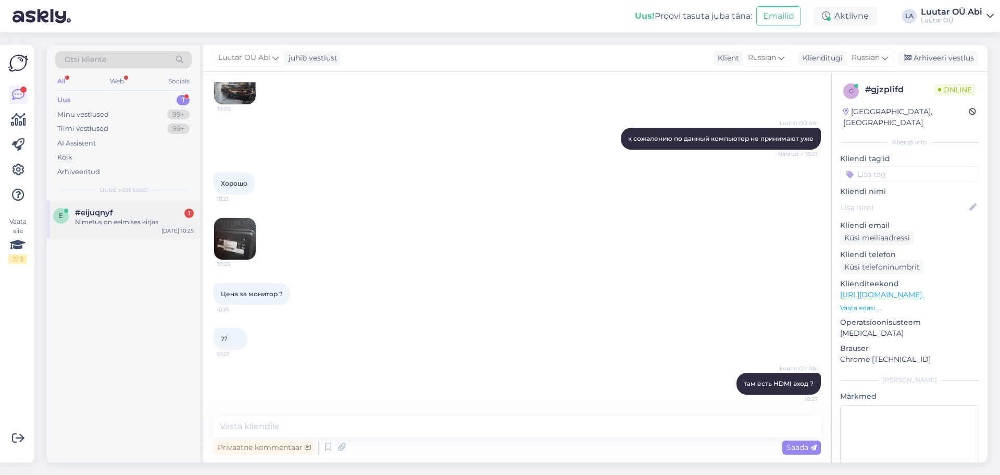
click at [150, 202] on div "e #eijuqnyf 1 Nimetus on eelmises kirjas [DATE] 10:25" at bounding box center [123, 220] width 153 height 38
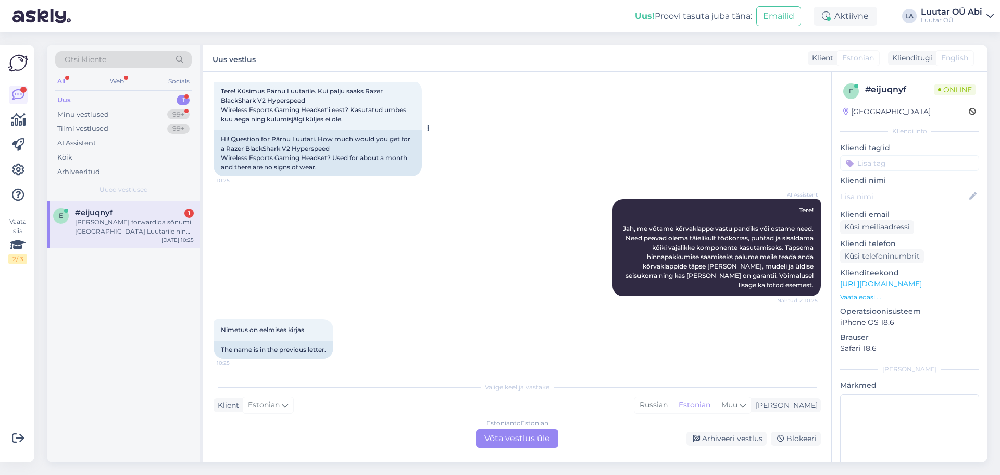
scroll to position [28, 0]
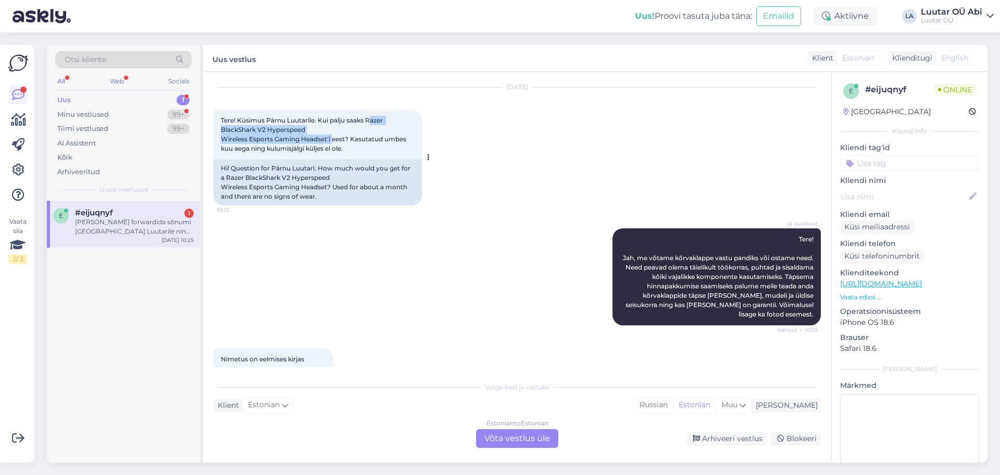
drag, startPoint x: 373, startPoint y: 118, endPoint x: 333, endPoint y: 142, distance: 45.8
click at [333, 142] on span "Tere! Küsimus Pärnu Luutarile. Kui palju saaks Razer BlackShark V2 Hyperspeed W…" at bounding box center [314, 134] width 187 height 36
drag, startPoint x: 321, startPoint y: 145, endPoint x: 394, endPoint y: 114, distance: 79.4
click at [394, 114] on div "Tere! Küsimus Pärnu Luutarile. Kui palju saaks Razer BlackShark V2 Hyperspeed W…" at bounding box center [318, 134] width 208 height 50
drag, startPoint x: 333, startPoint y: 139, endPoint x: 368, endPoint y: 118, distance: 40.9
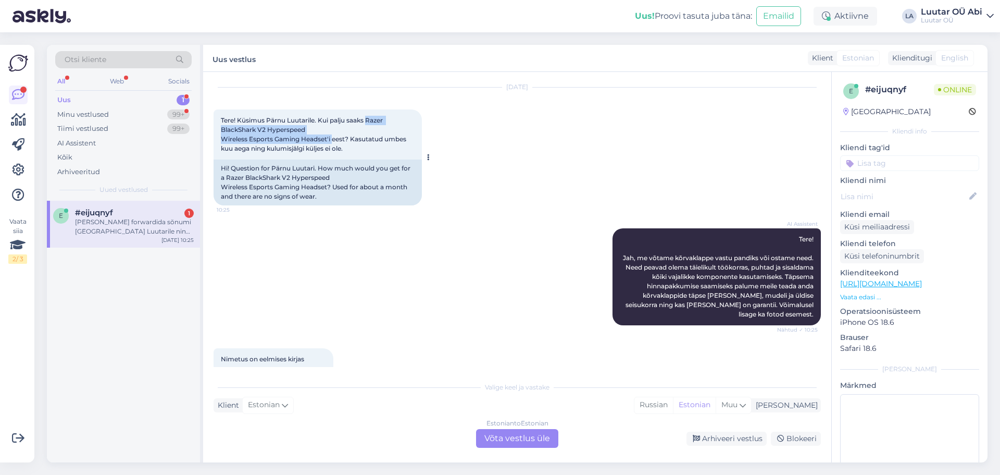
click at [368, 118] on span "Tere! Küsimus Pärnu Luutarile. Kui palju saaks Razer BlackShark V2 Hyperspeed W…" at bounding box center [314, 134] width 187 height 36
copy span "Razer BlackShark V2 Hyperspeed Wireless Esports Gaming Headset'i"
click at [115, 113] on div "Minu vestlused 99+" at bounding box center [123, 114] width 137 height 15
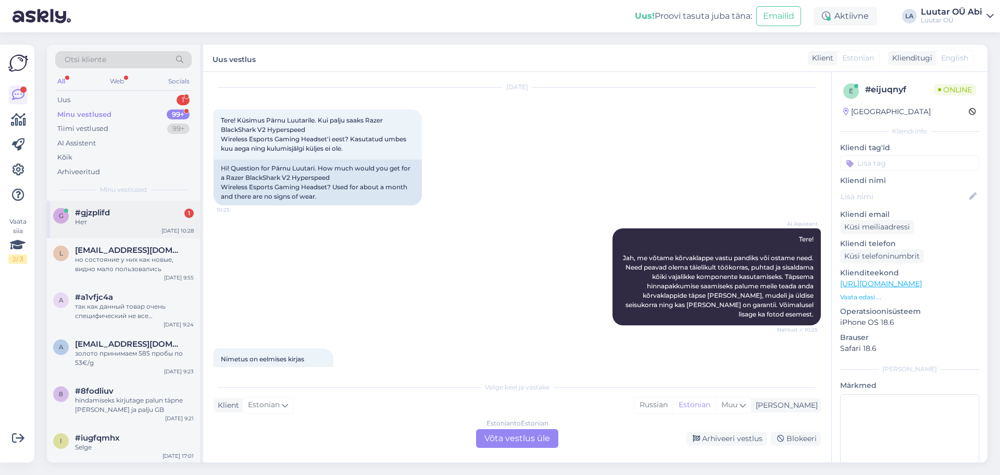
click at [133, 214] on div "#gjzplifd 1" at bounding box center [134, 212] width 119 height 9
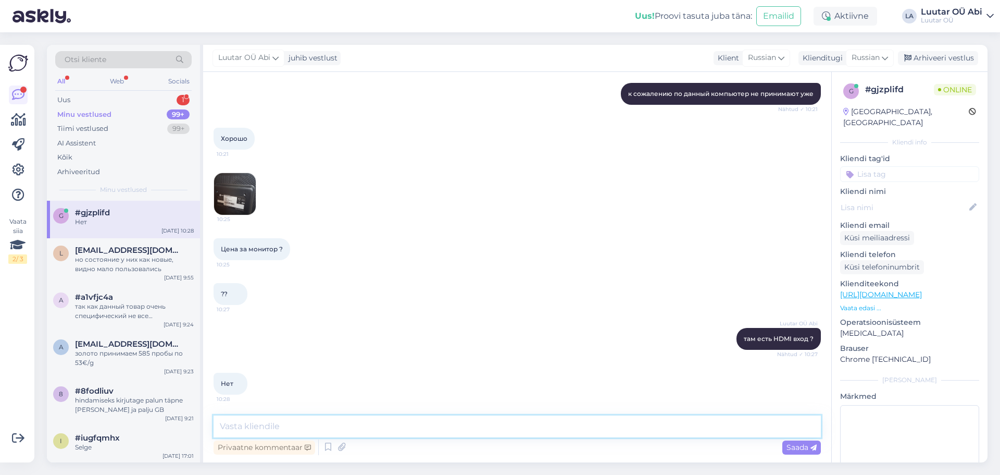
click at [325, 417] on textarea at bounding box center [518, 426] width 608 height 22
type textarea "тогда не принимаем"
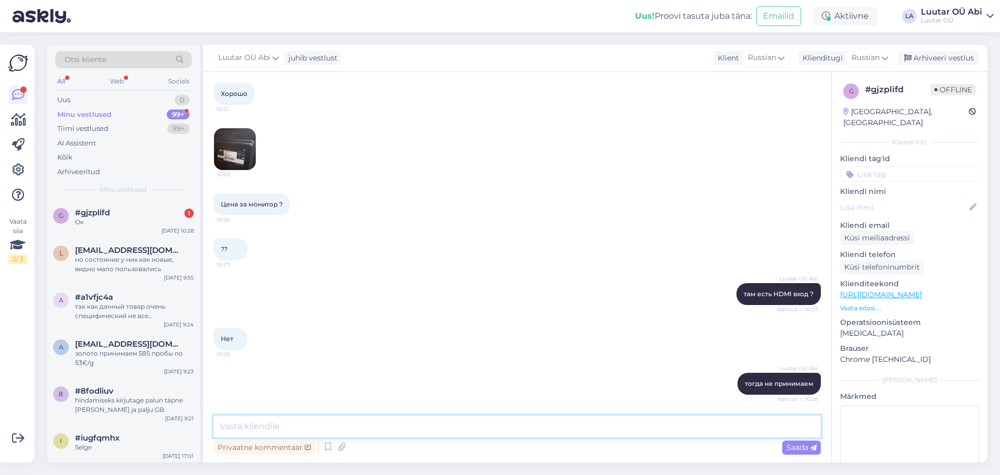
scroll to position [829, 0]
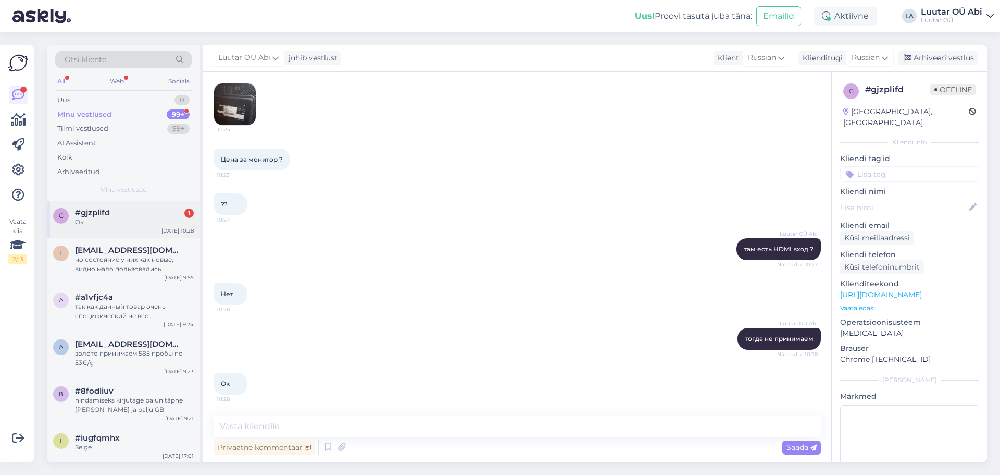
click at [160, 221] on div "Ок" at bounding box center [134, 221] width 119 height 9
click at [163, 216] on div "#gjzplifd" at bounding box center [134, 212] width 119 height 9
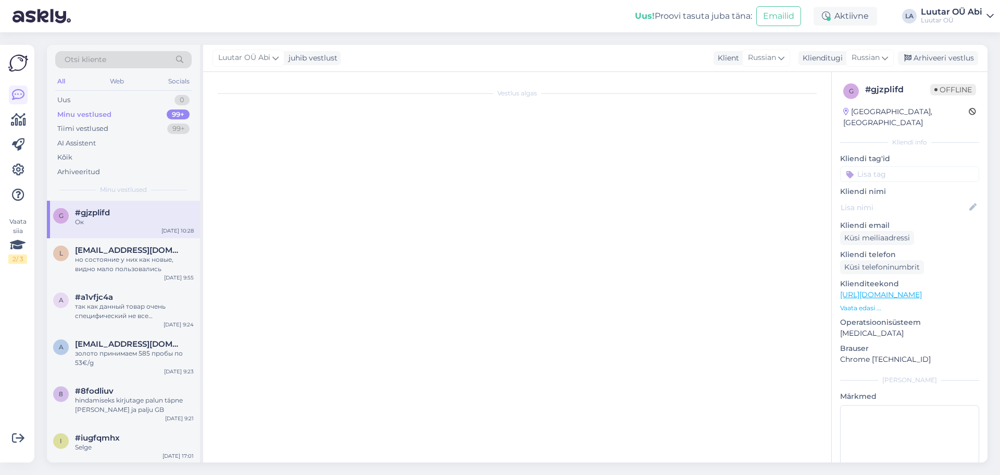
scroll to position [0, 0]
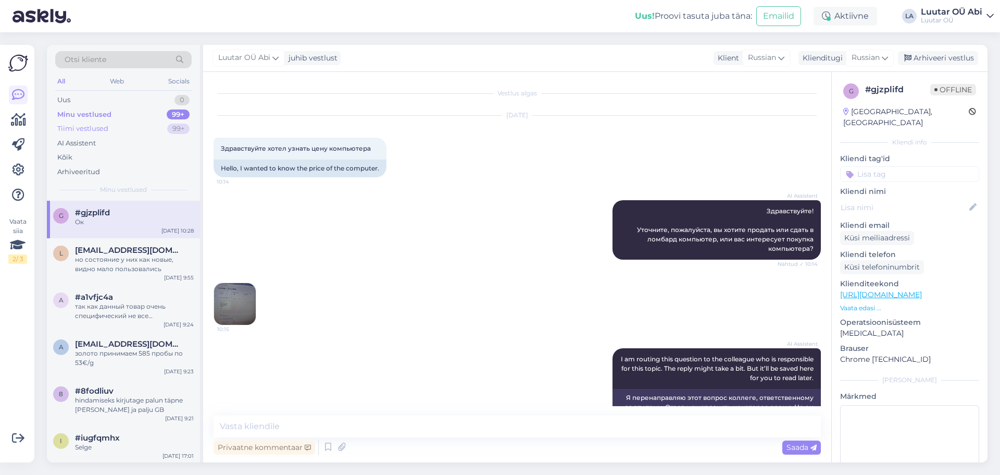
click at [136, 125] on div "Tiimi vestlused 99+" at bounding box center [123, 128] width 137 height 15
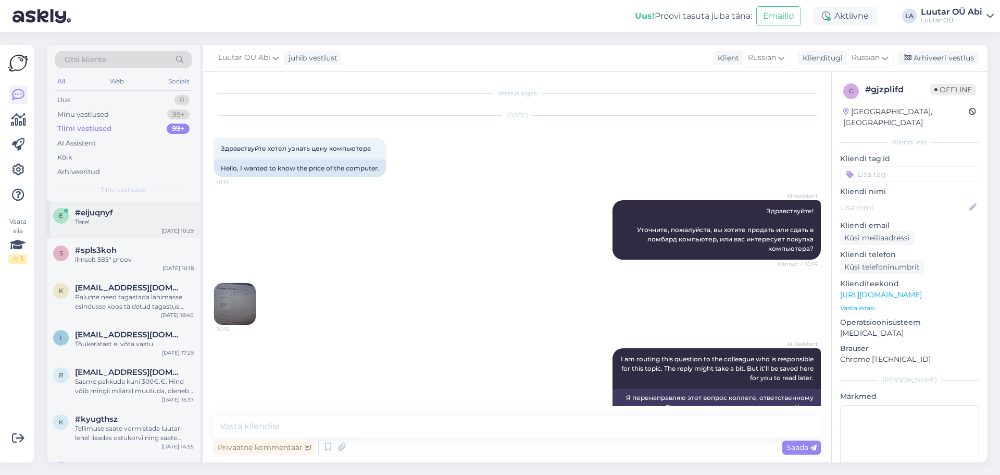
click at [136, 211] on div "#eijuqnyf" at bounding box center [134, 212] width 119 height 9
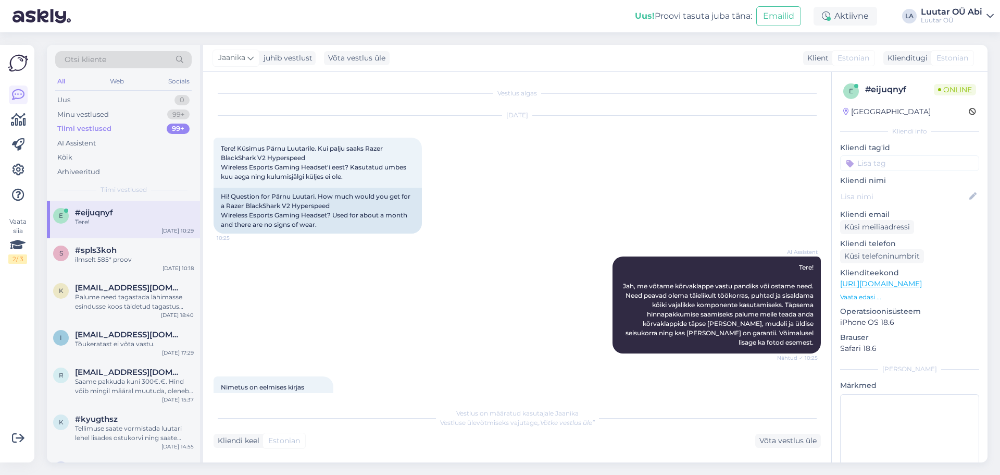
scroll to position [151, 0]
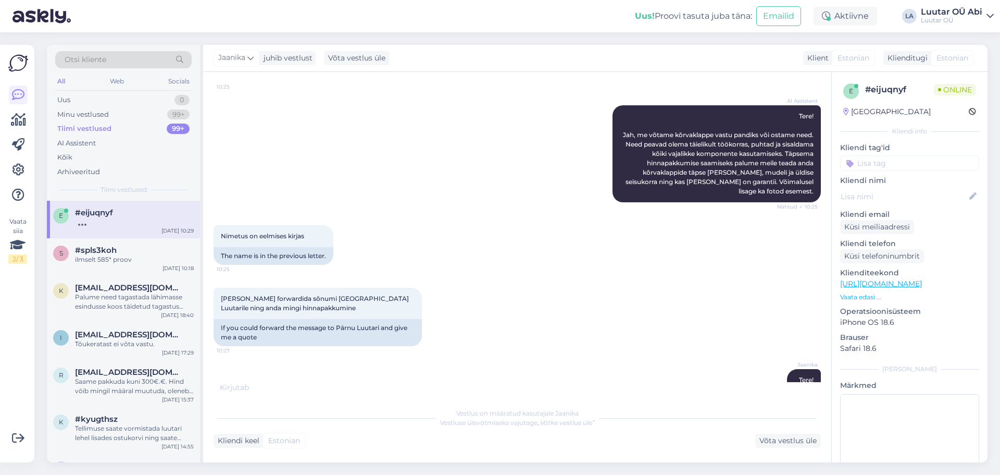
click at [377, 154] on div "AI Assistent Tere! Jah, me võtame kõrvaklappe vastu pandiks või ostame need. Ne…" at bounding box center [518, 154] width 608 height 120
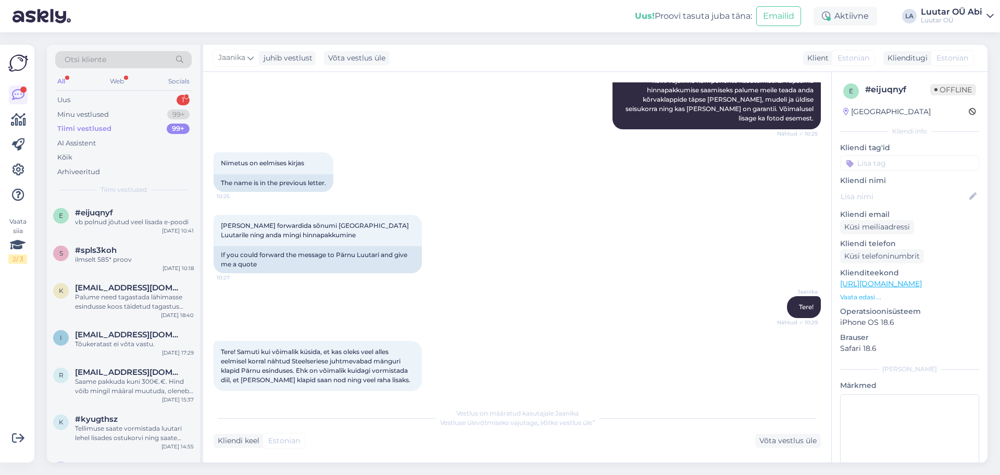
scroll to position [431, 0]
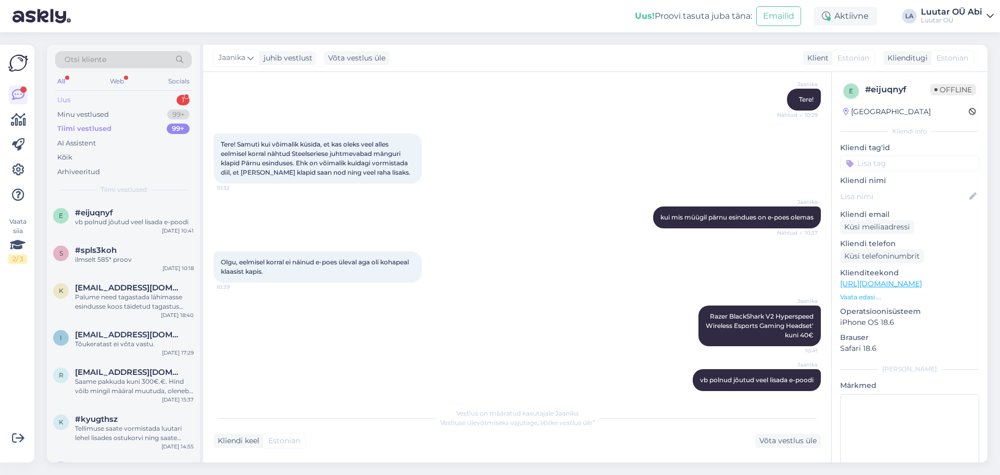
click at [138, 102] on div "Uus 1" at bounding box center [123, 100] width 137 height 15
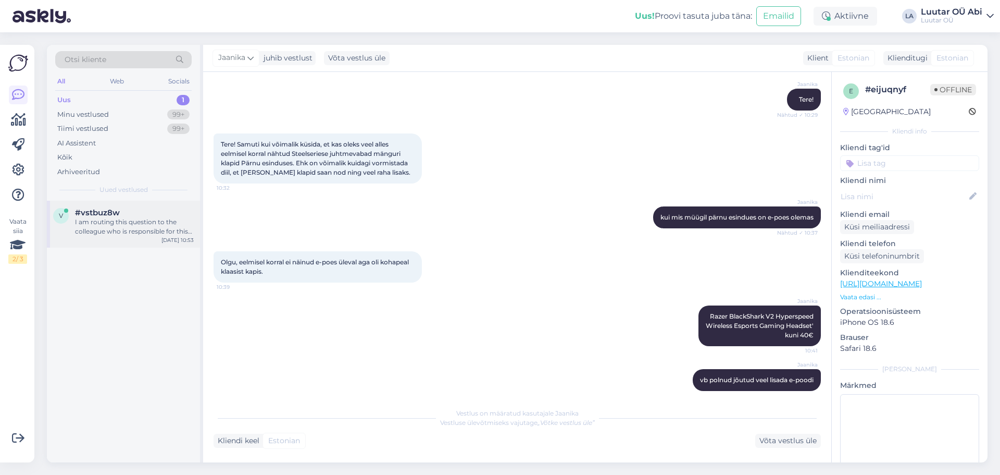
click at [148, 209] on div "#vstbuz8w" at bounding box center [134, 212] width 119 height 9
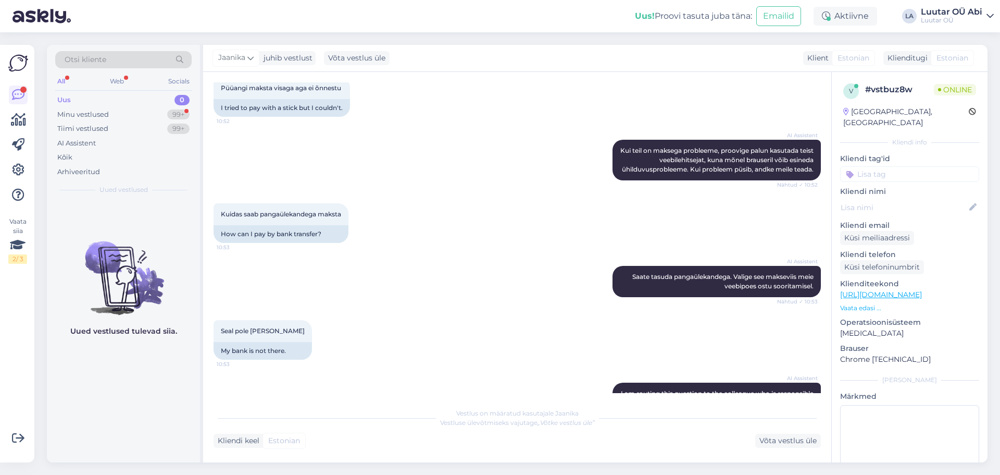
scroll to position [683, 0]
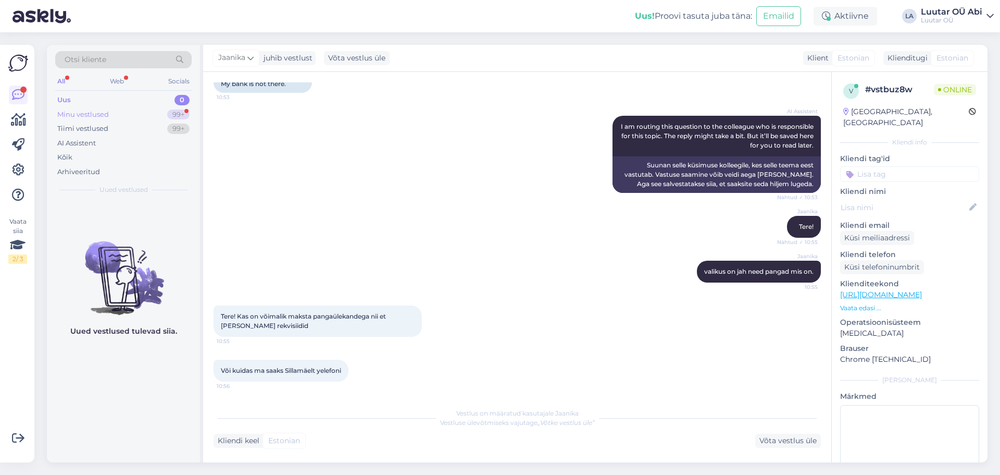
click at [118, 119] on div "Minu vestlused 99+" at bounding box center [123, 114] width 137 height 15
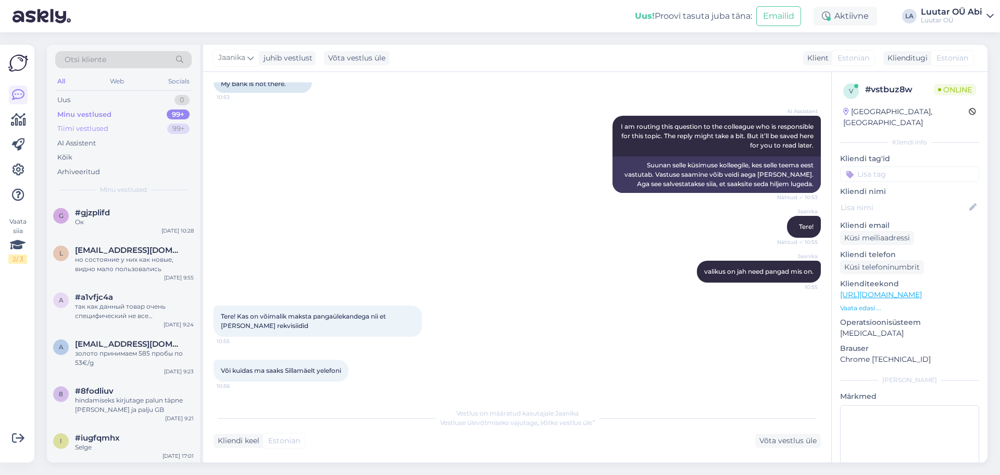
click at [134, 131] on div "Tiimi vestlused 99+" at bounding box center [123, 128] width 137 height 15
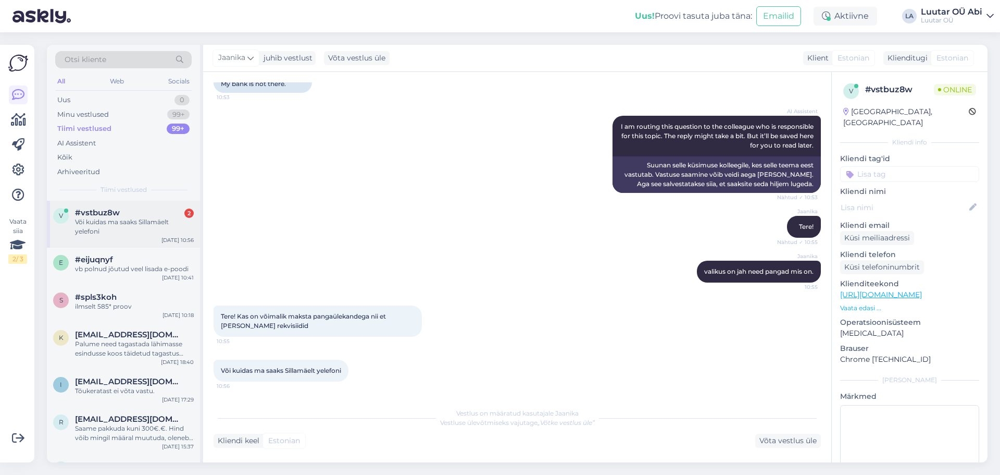
click at [138, 212] on div "#vstbuz8w 2" at bounding box center [134, 212] width 119 height 9
click at [346, 231] on div "[PERSON_NAME]! Nähtud ✓ 10:55" at bounding box center [518, 226] width 608 height 45
